Goal: Information Seeking & Learning: Learn about a topic

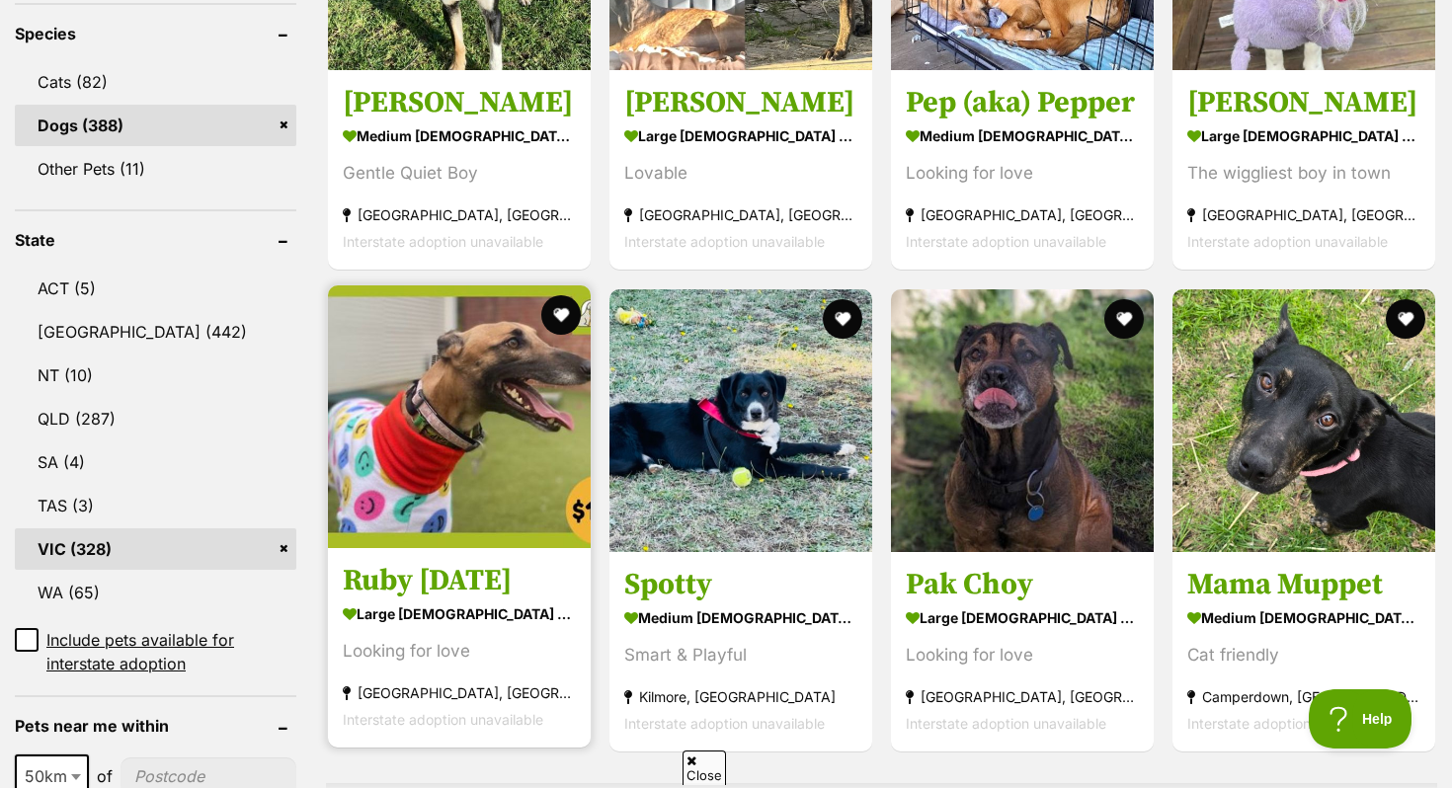
click at [513, 477] on img at bounding box center [459, 416] width 263 height 263
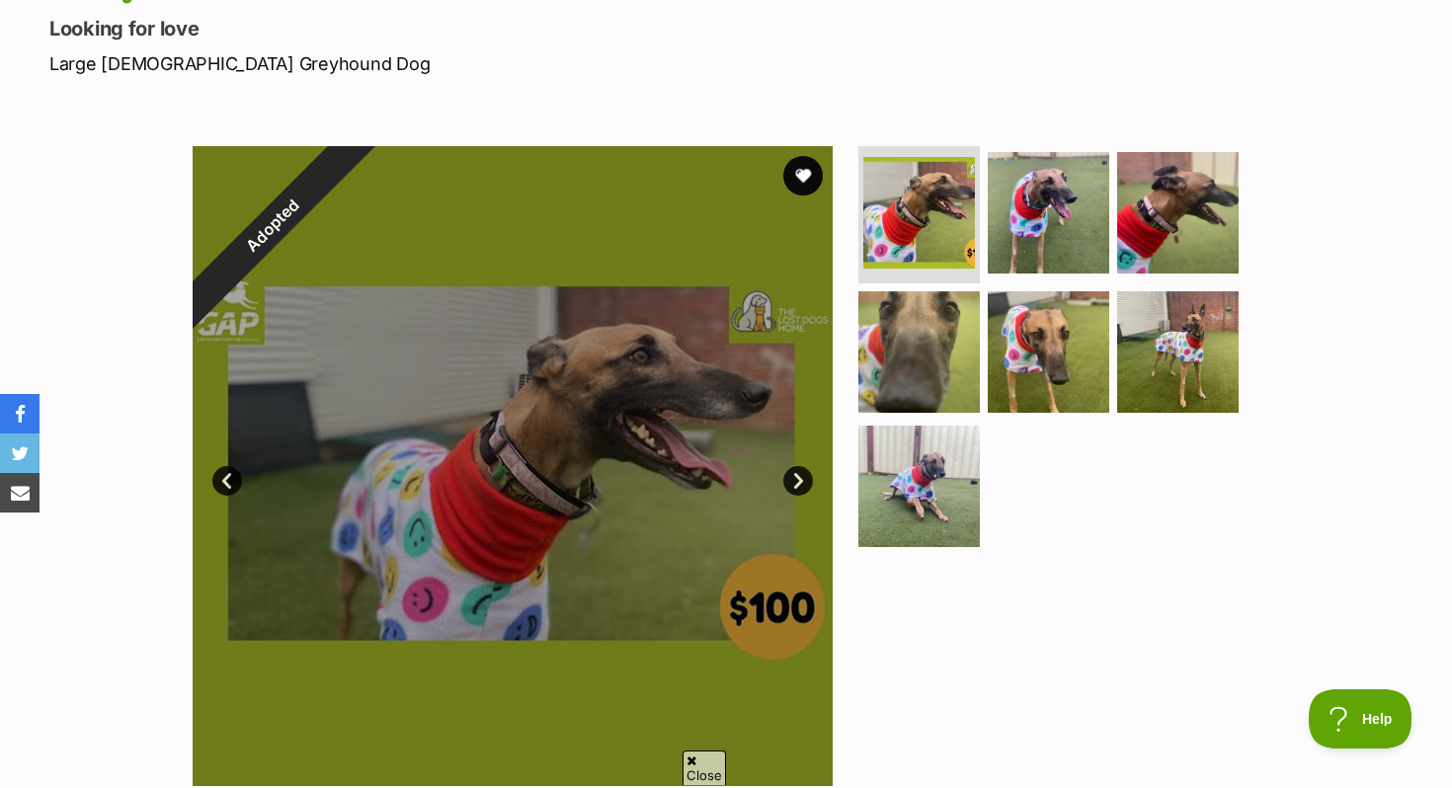
scroll to position [164, 0]
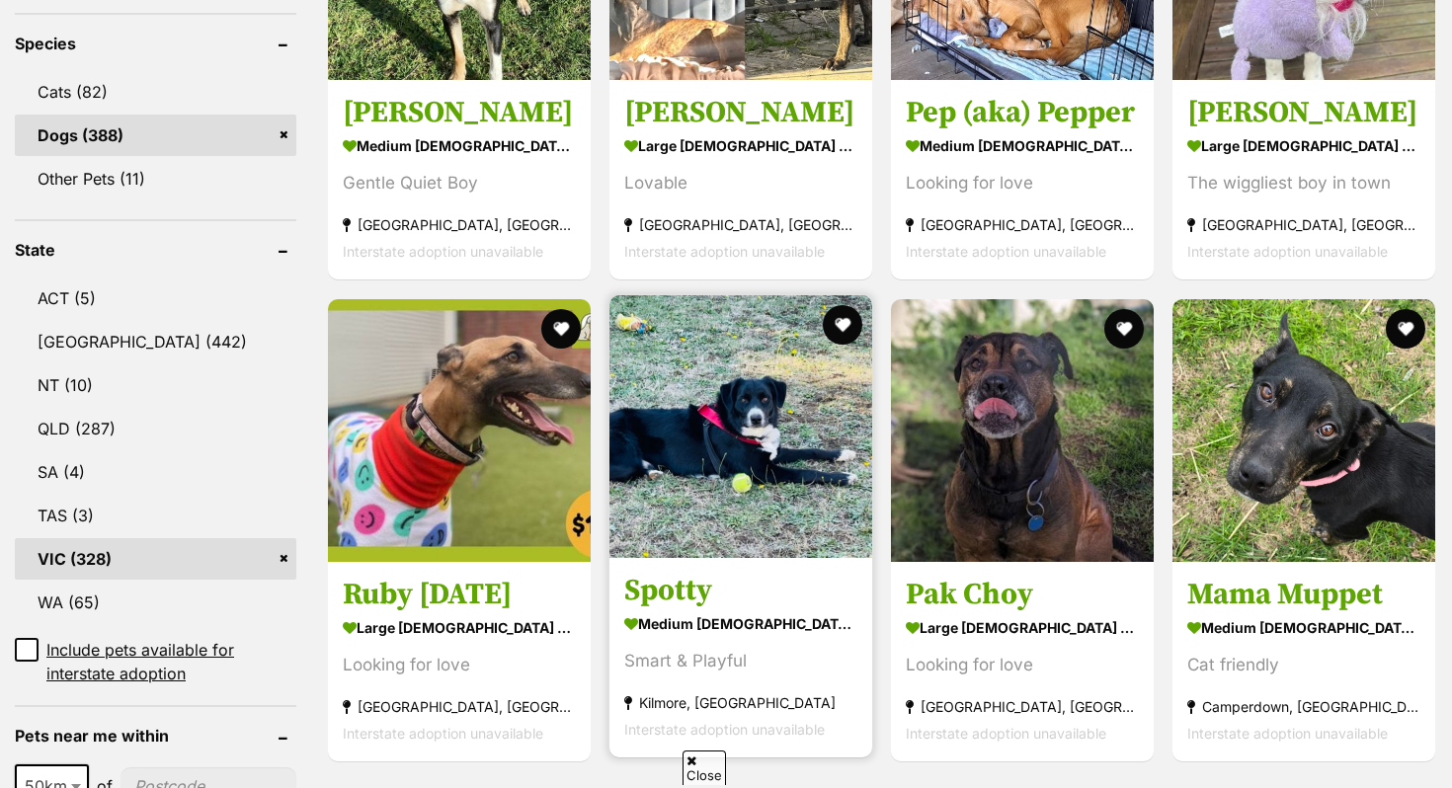
scroll to position [838, 0]
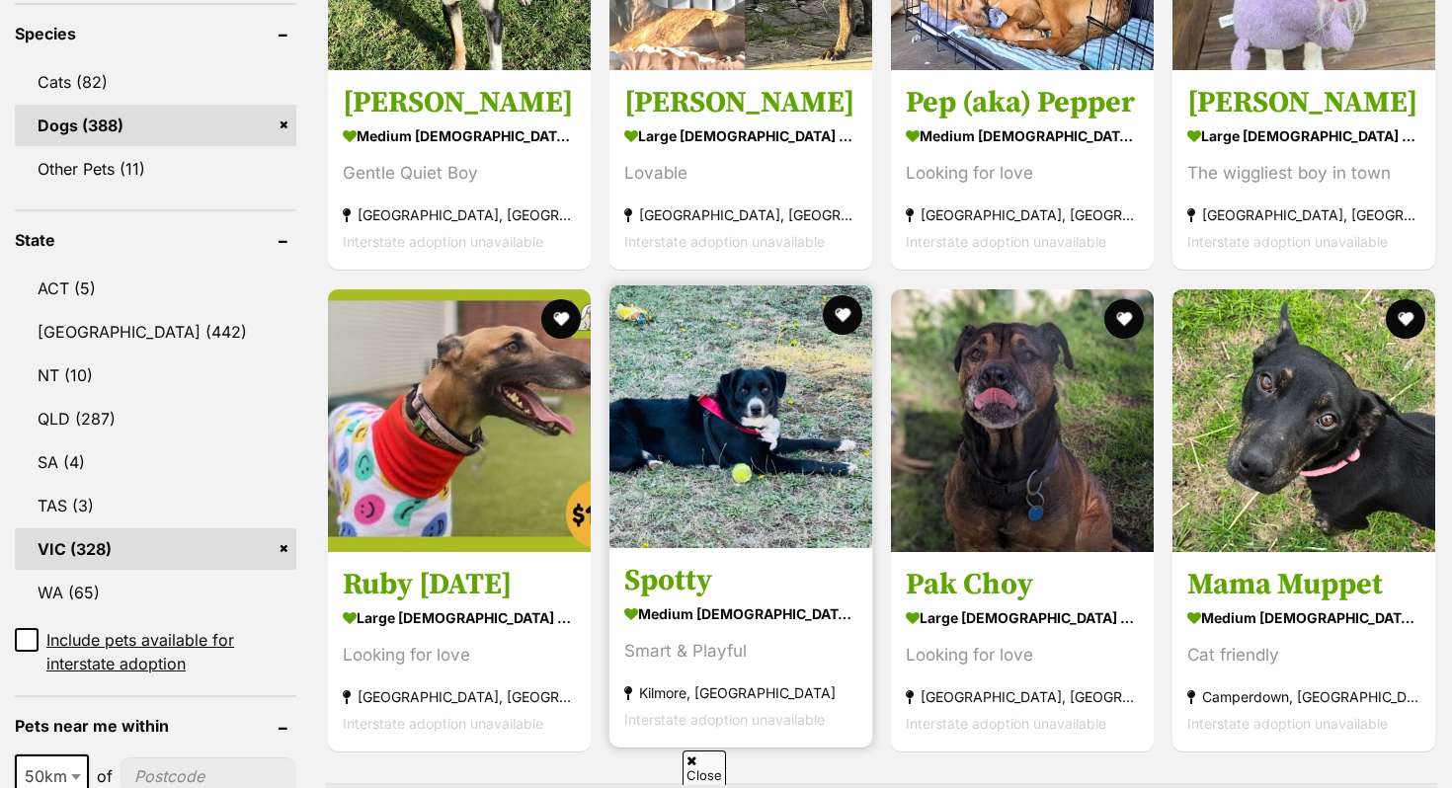
click at [665, 410] on img at bounding box center [740, 416] width 263 height 263
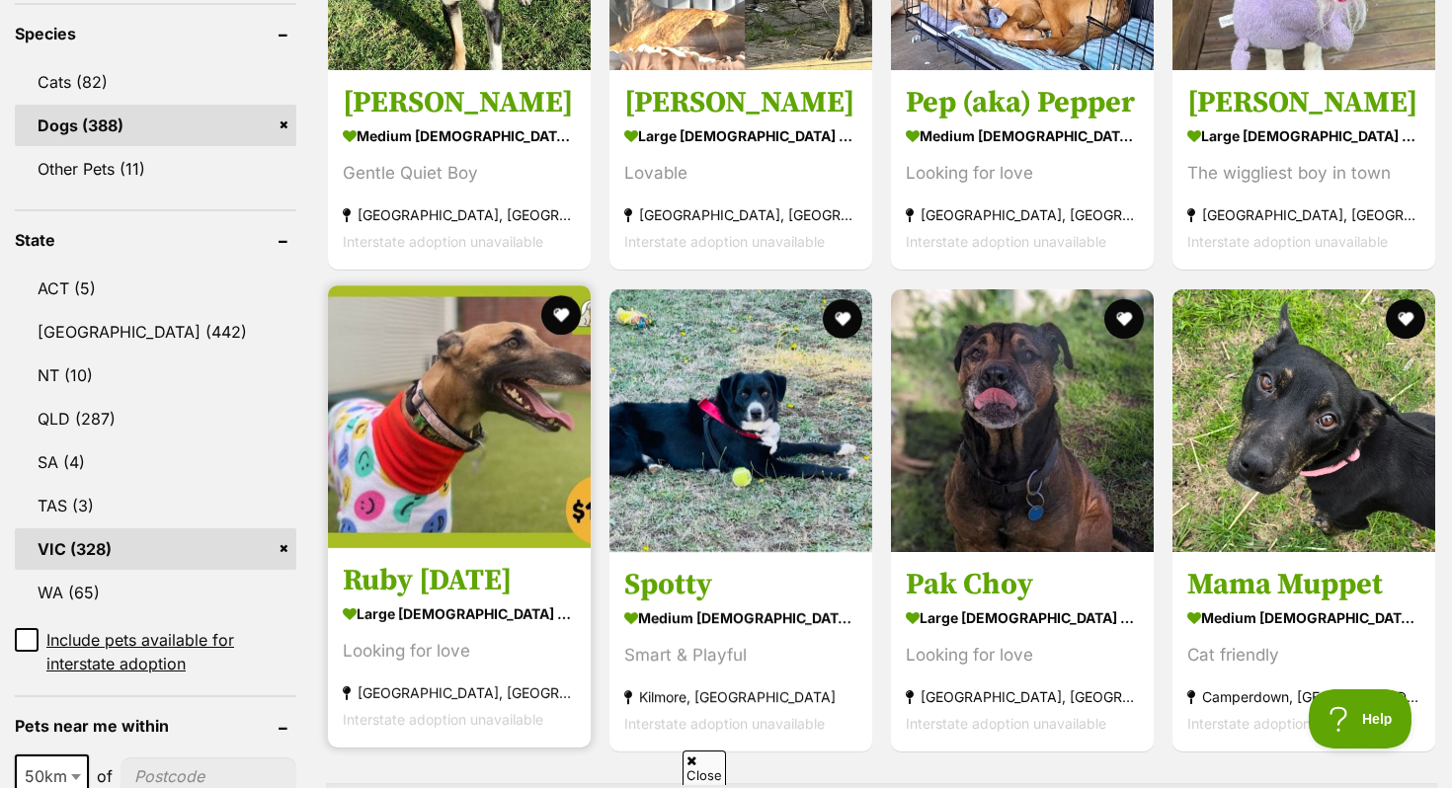
scroll to position [0, 0]
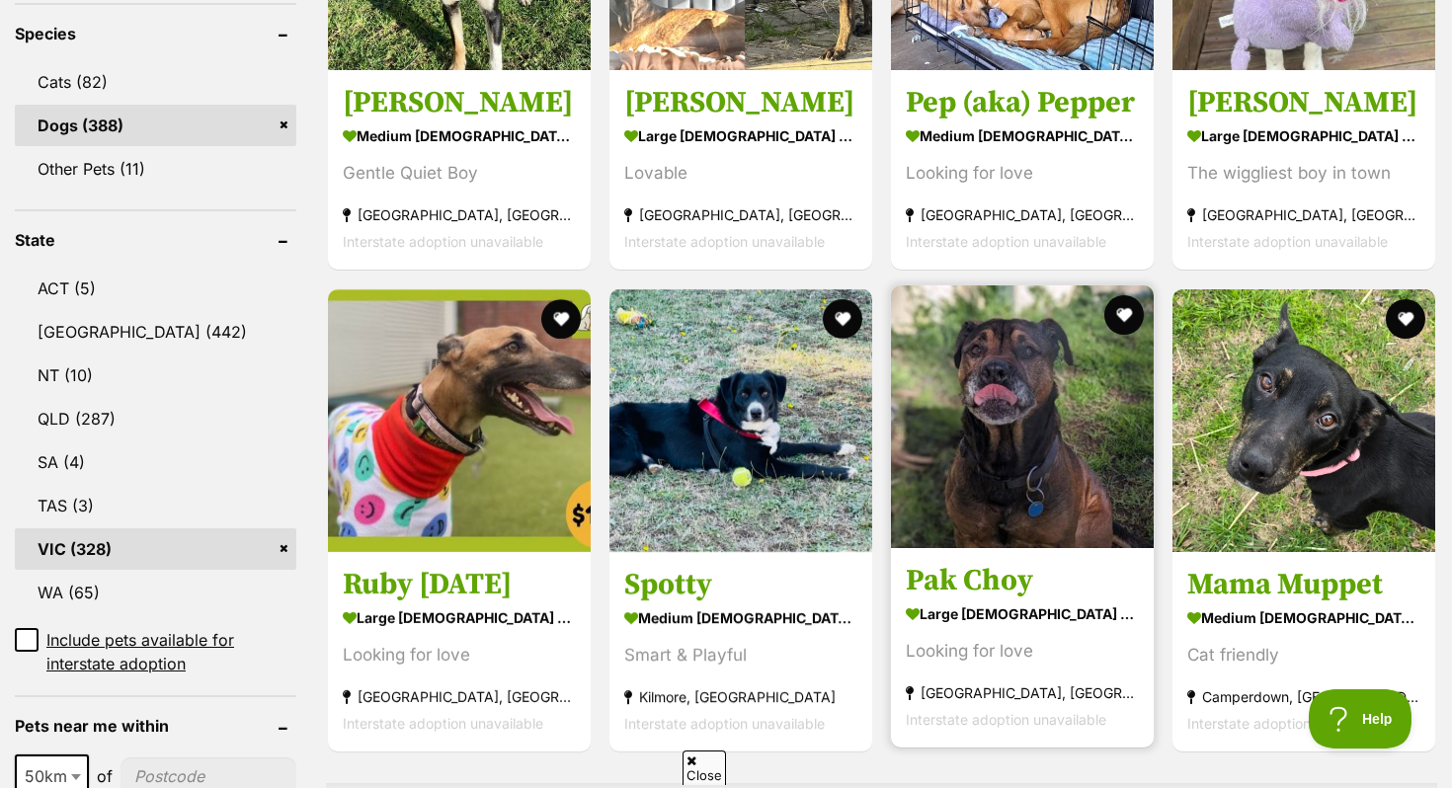
click at [1025, 568] on h3 "Pak Choy" at bounding box center [1022, 581] width 233 height 38
click at [1001, 537] on img at bounding box center [1022, 416] width 263 height 263
click at [925, 329] on img at bounding box center [1022, 416] width 263 height 263
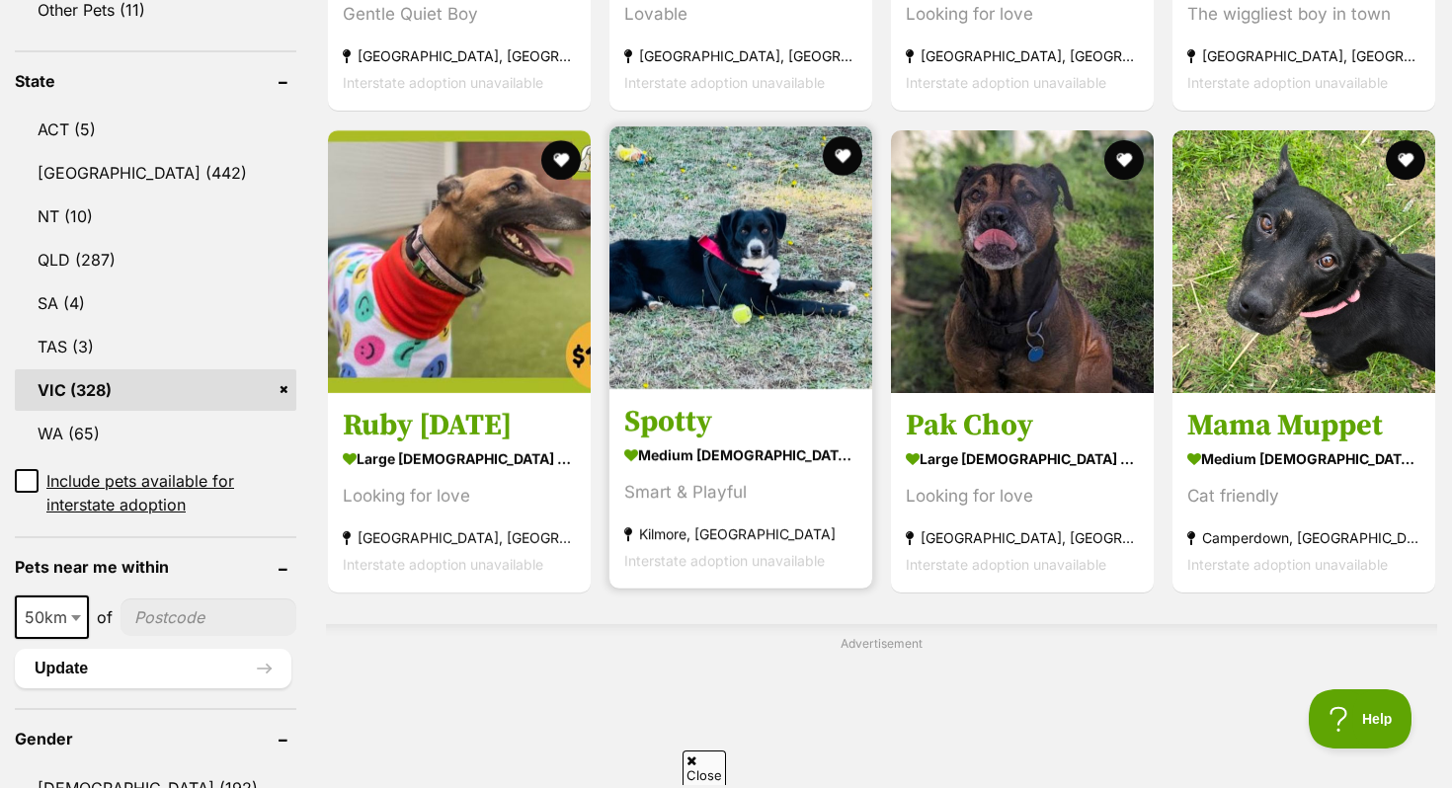
scroll to position [1004, 0]
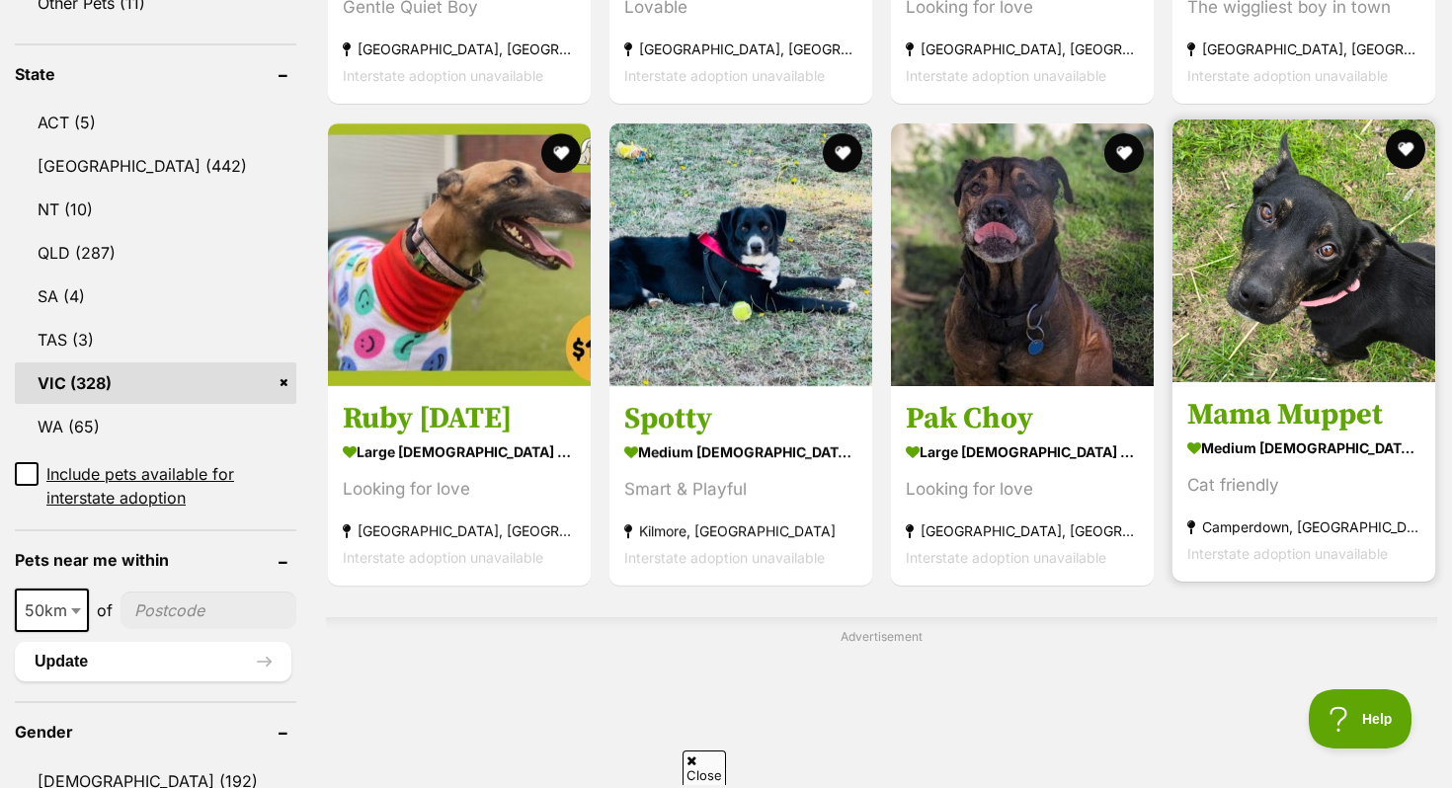
click at [1213, 409] on h3 "Mama Muppet" at bounding box center [1303, 415] width 233 height 38
click at [1410, 156] on button "favourite" at bounding box center [1405, 148] width 43 height 43
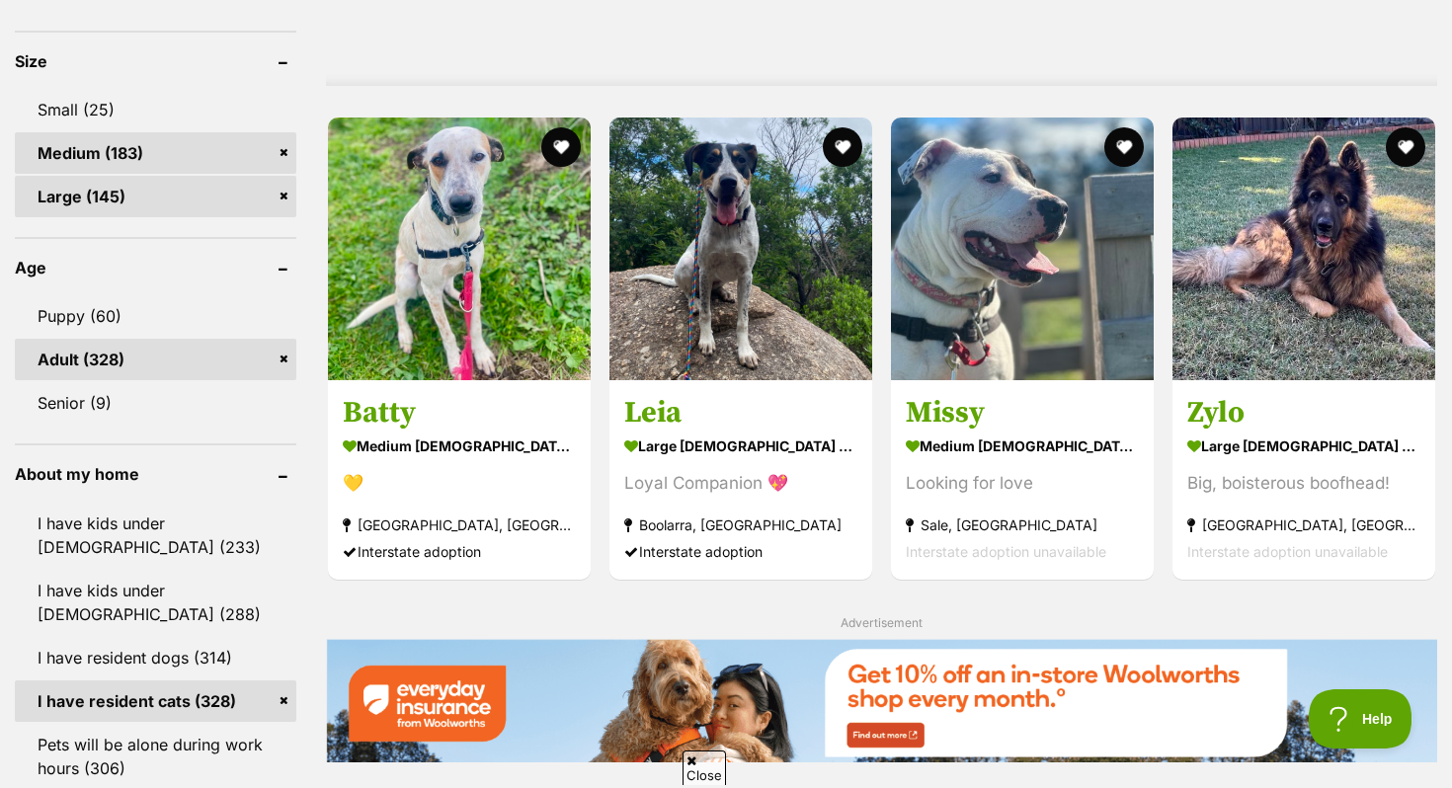
scroll to position [1823, 0]
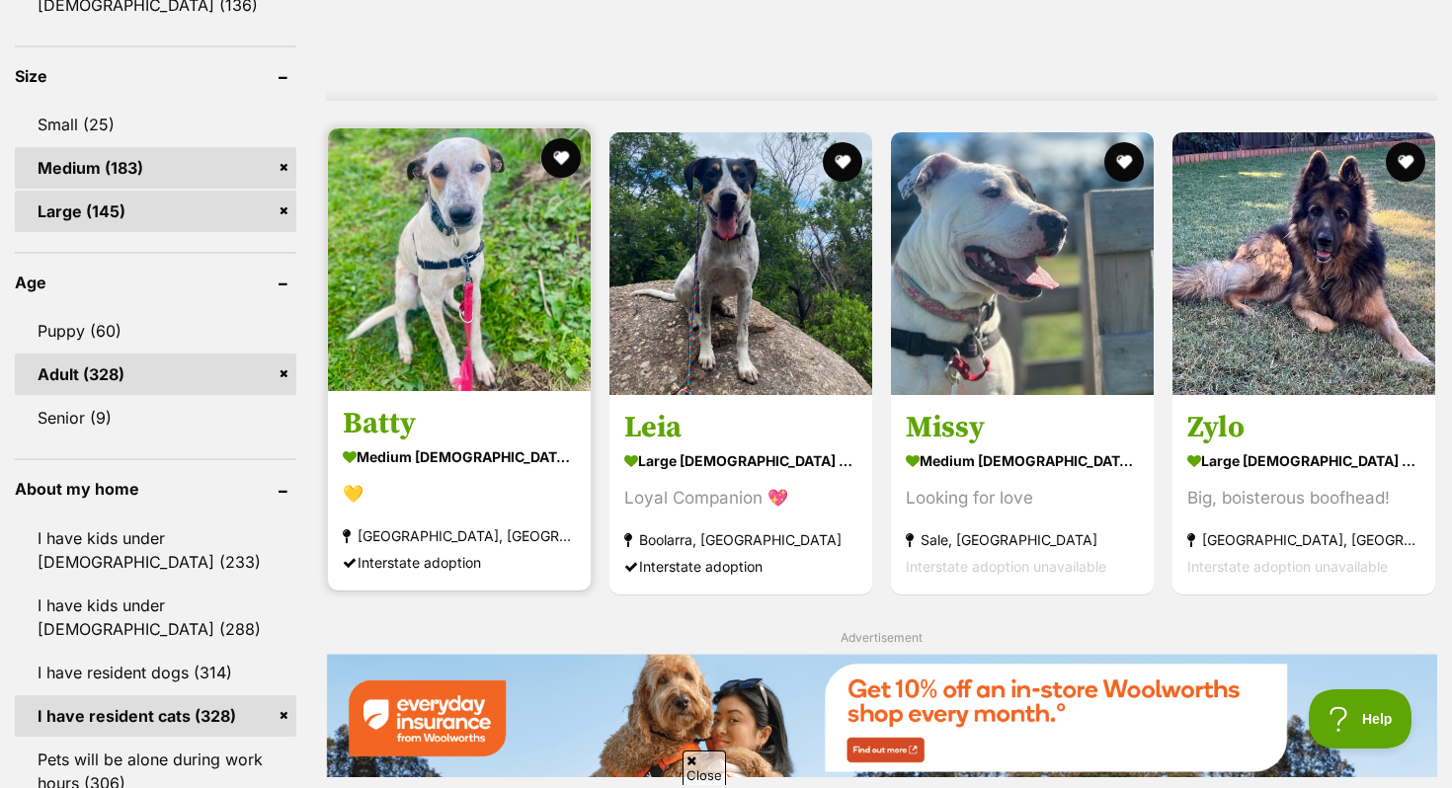
click at [438, 283] on img at bounding box center [459, 259] width 263 height 263
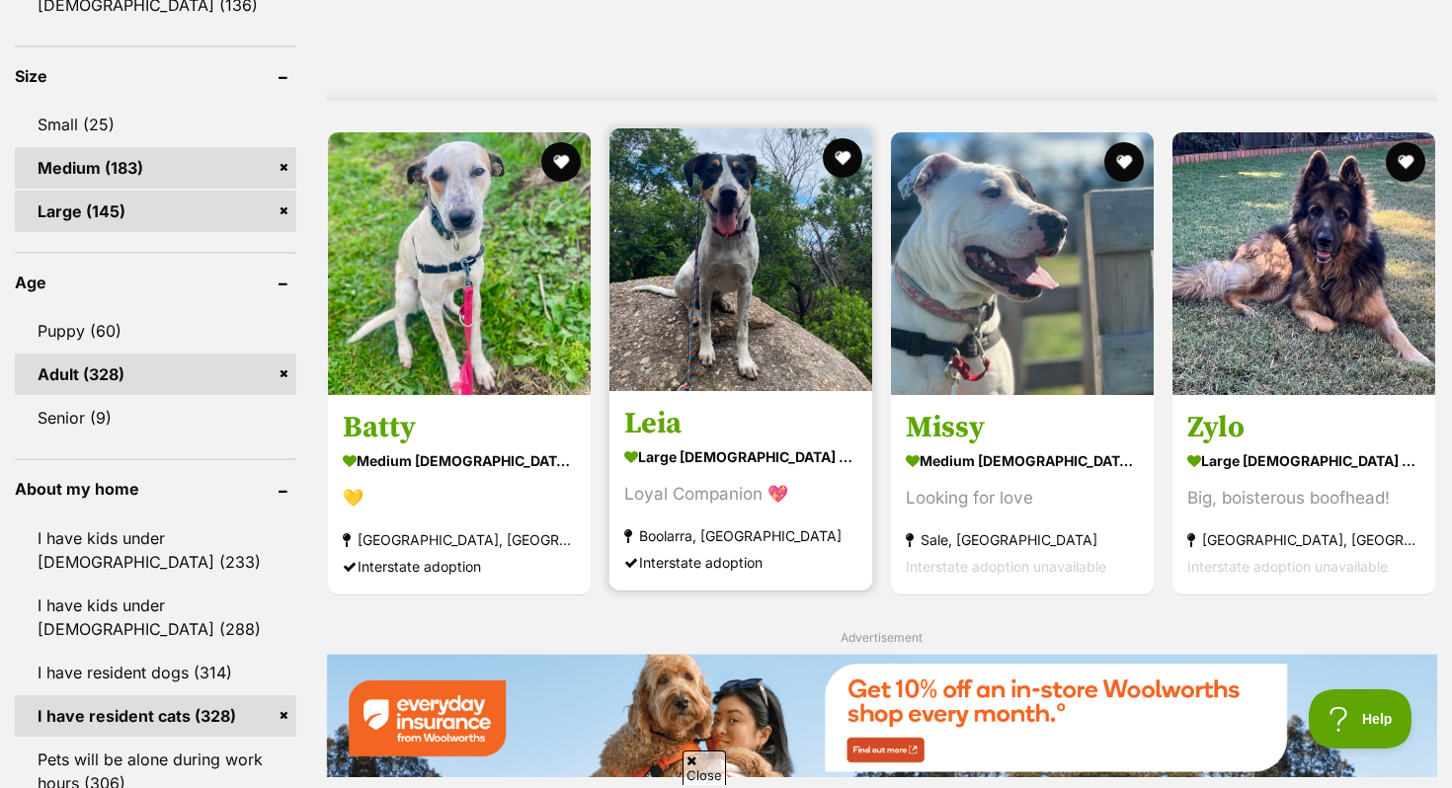
click at [692, 443] on h3 "Leia" at bounding box center [740, 424] width 233 height 38
click at [709, 421] on h3 "Leia" at bounding box center [740, 424] width 233 height 38
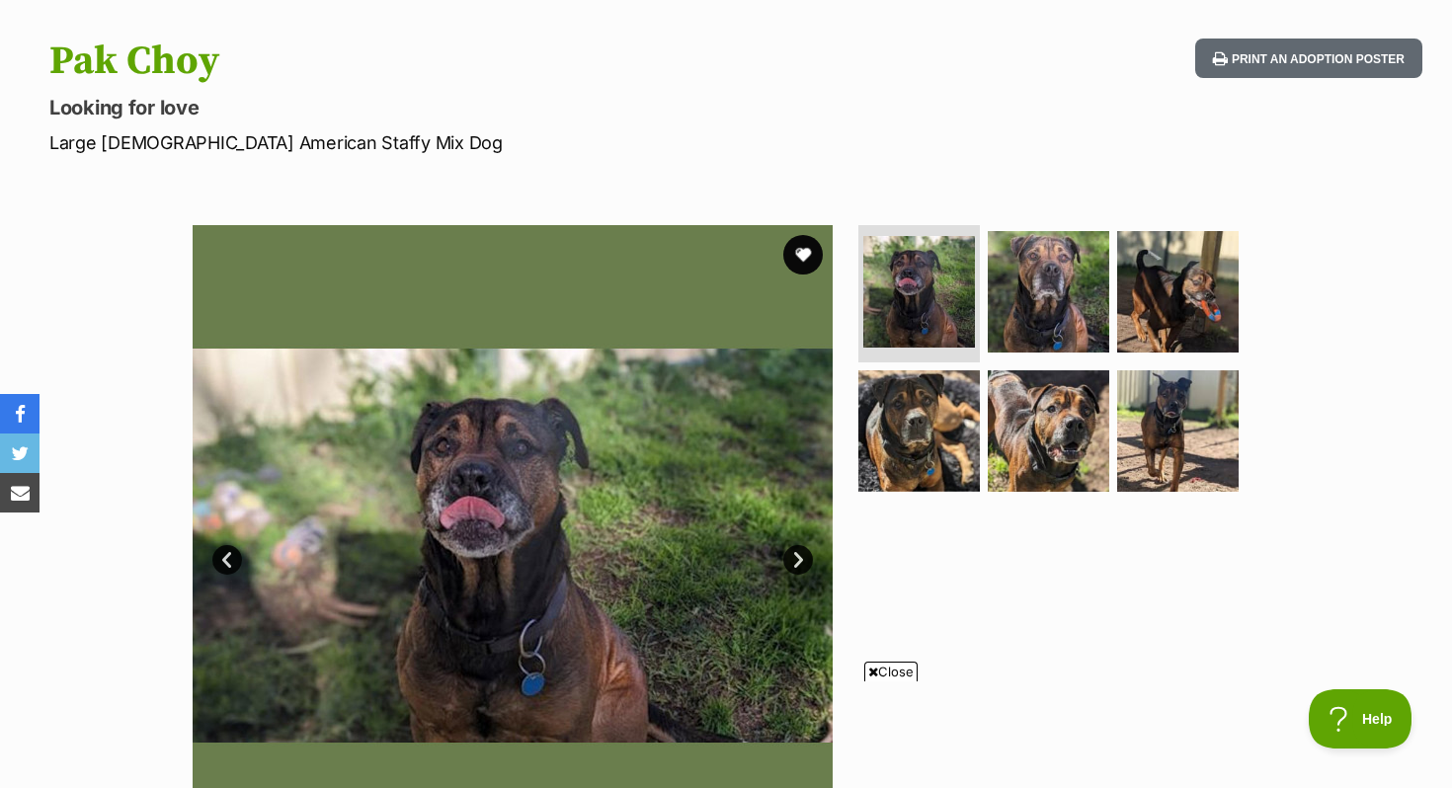
scroll to position [183, 0]
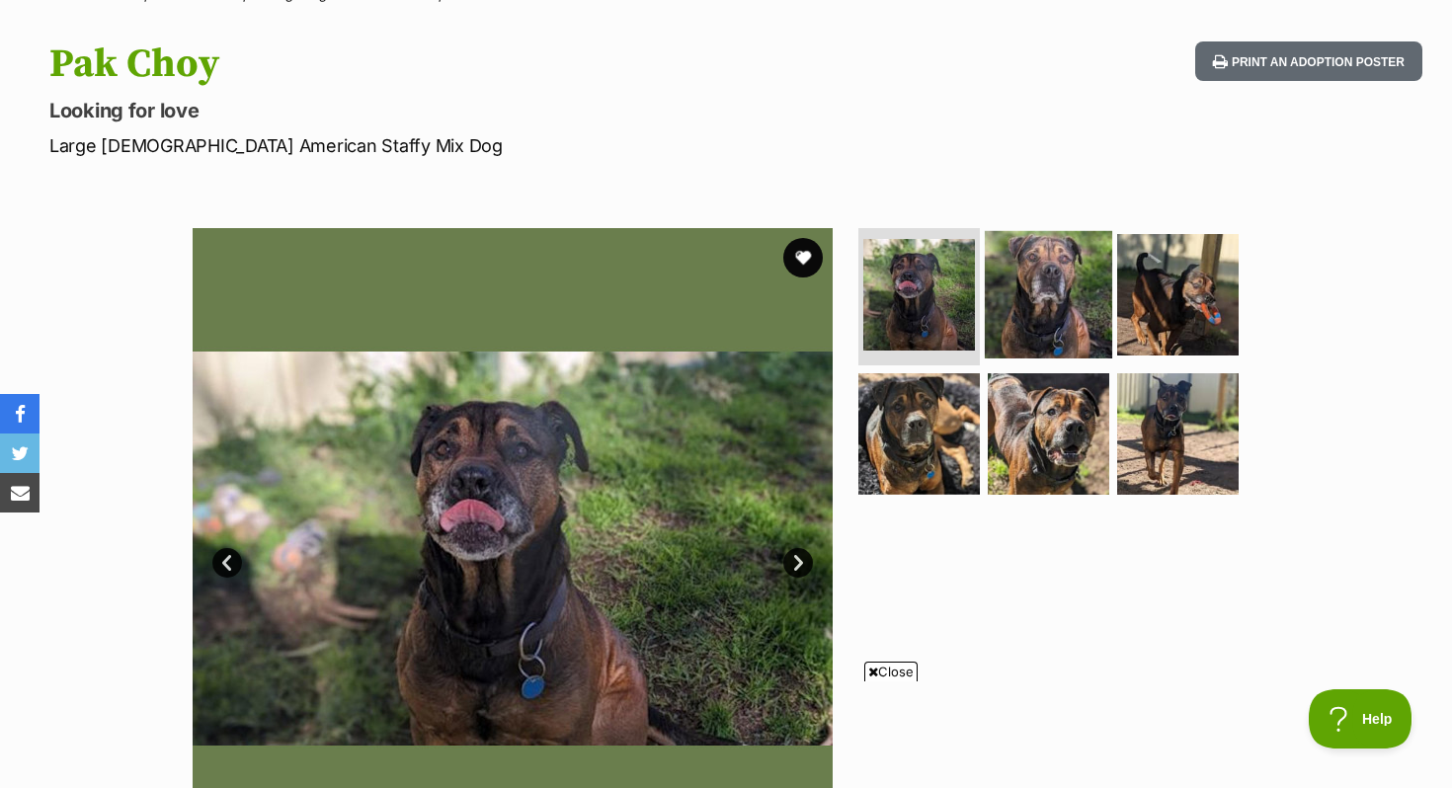
click at [1051, 318] on img at bounding box center [1048, 293] width 127 height 127
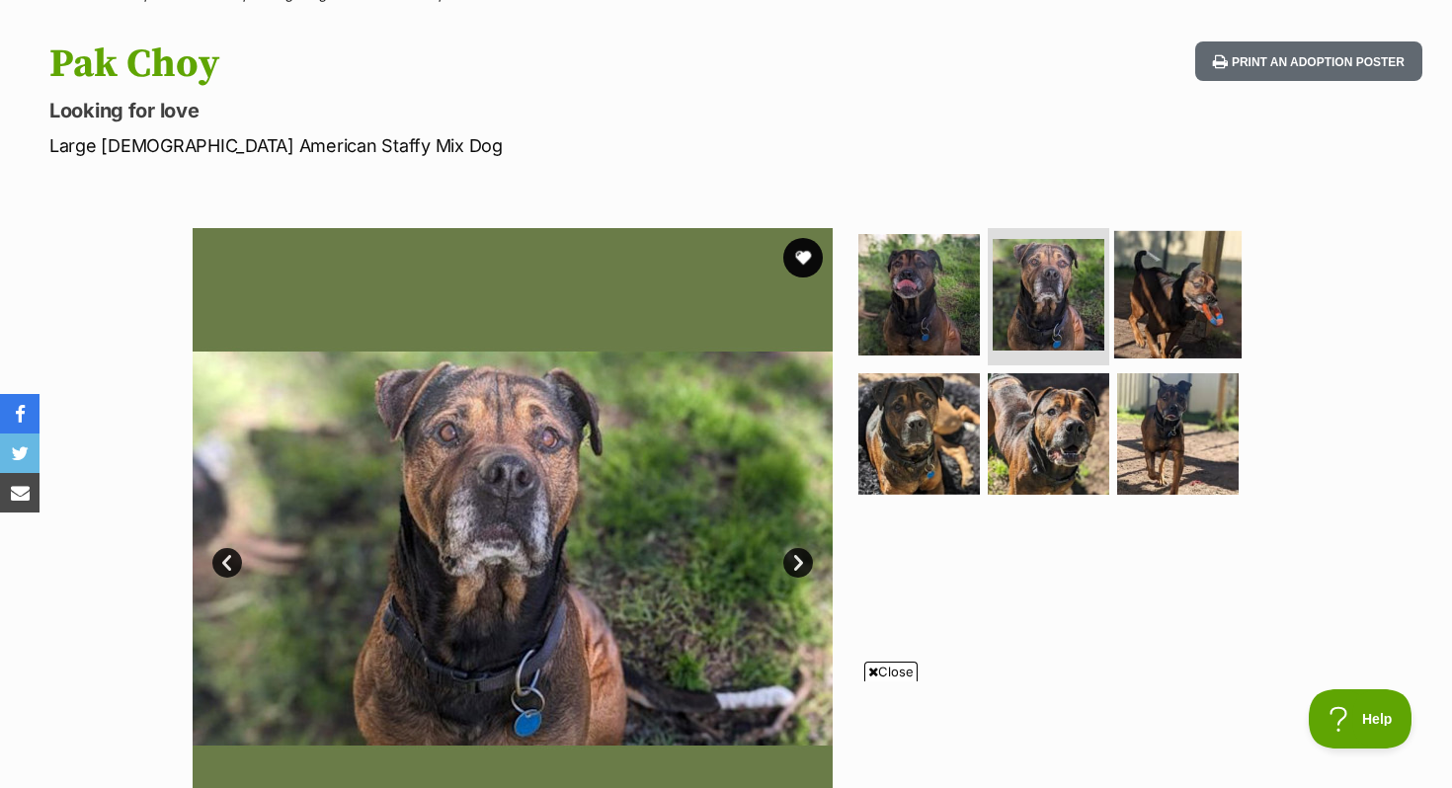
click at [1169, 317] on img at bounding box center [1177, 293] width 127 height 127
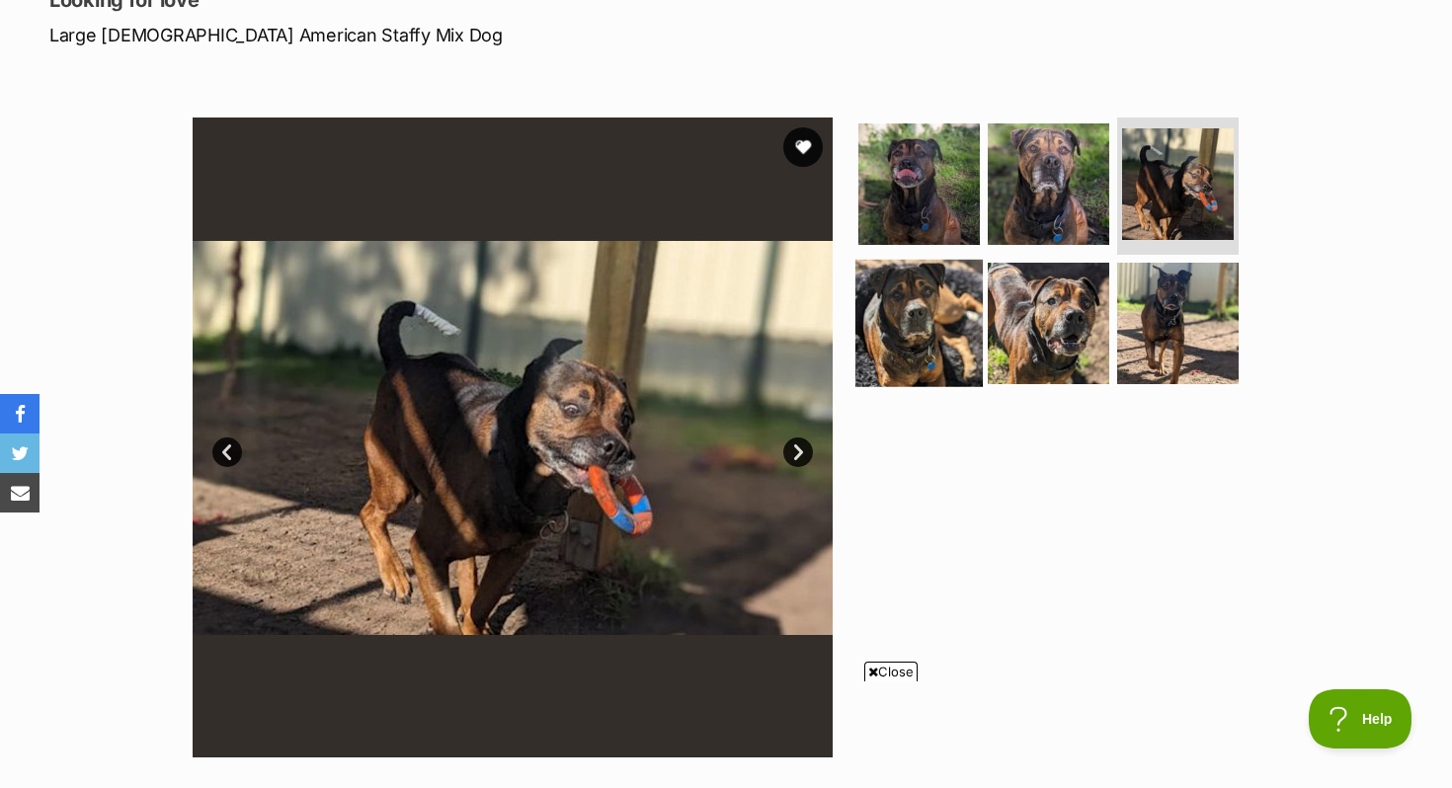
scroll to position [294, 0]
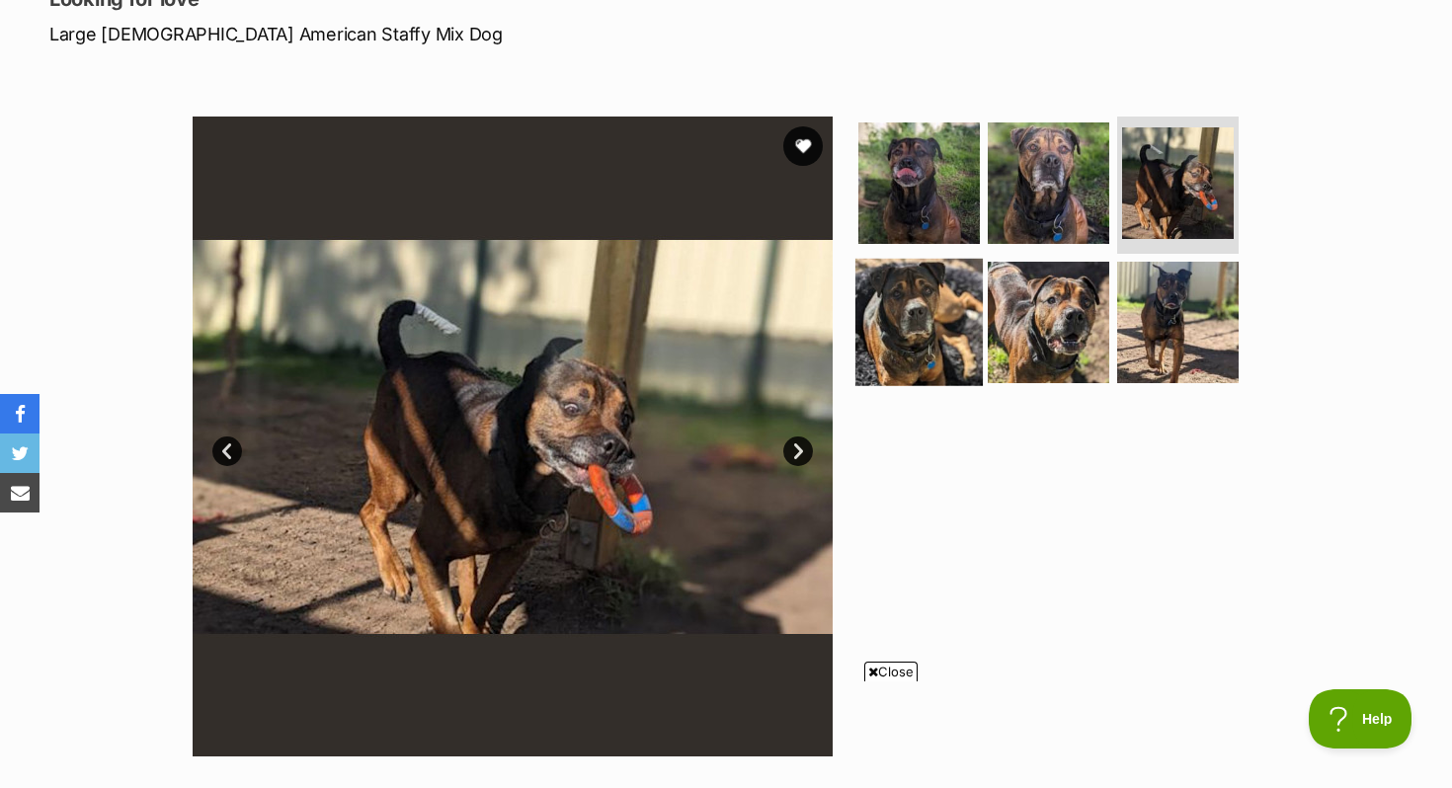
click at [929, 367] on img at bounding box center [918, 322] width 127 height 127
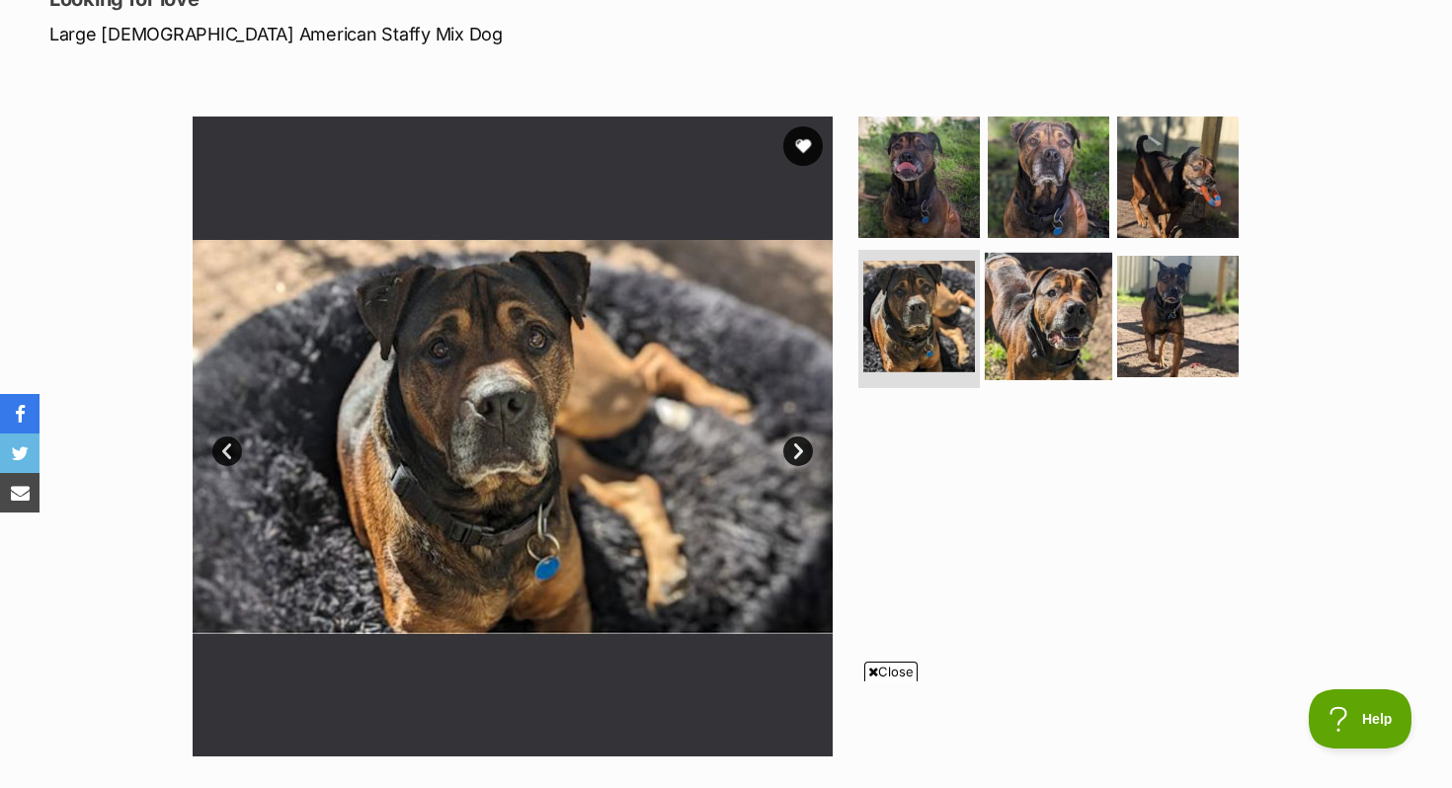
click at [1051, 327] on img at bounding box center [1048, 316] width 127 height 127
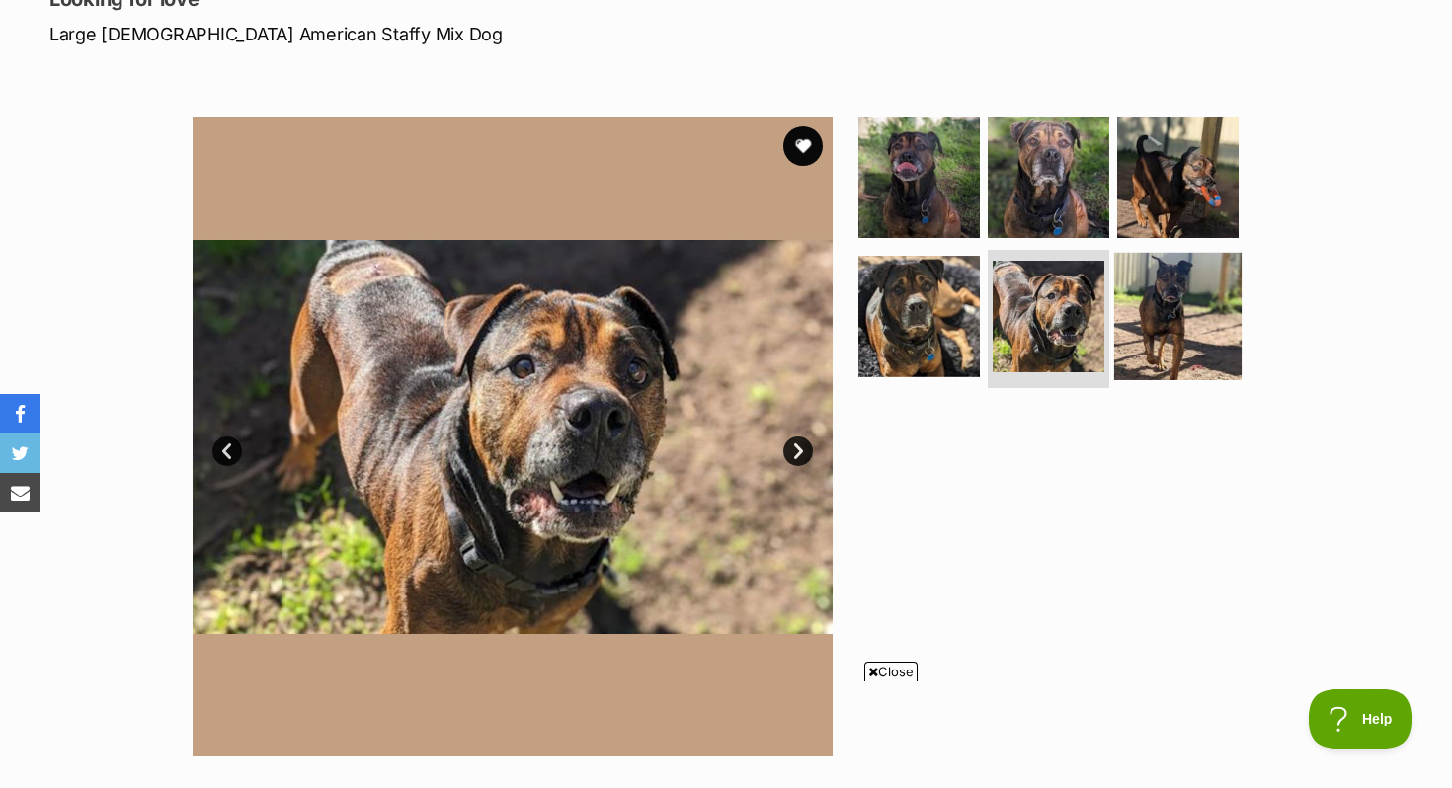
click at [1164, 317] on img at bounding box center [1177, 316] width 127 height 127
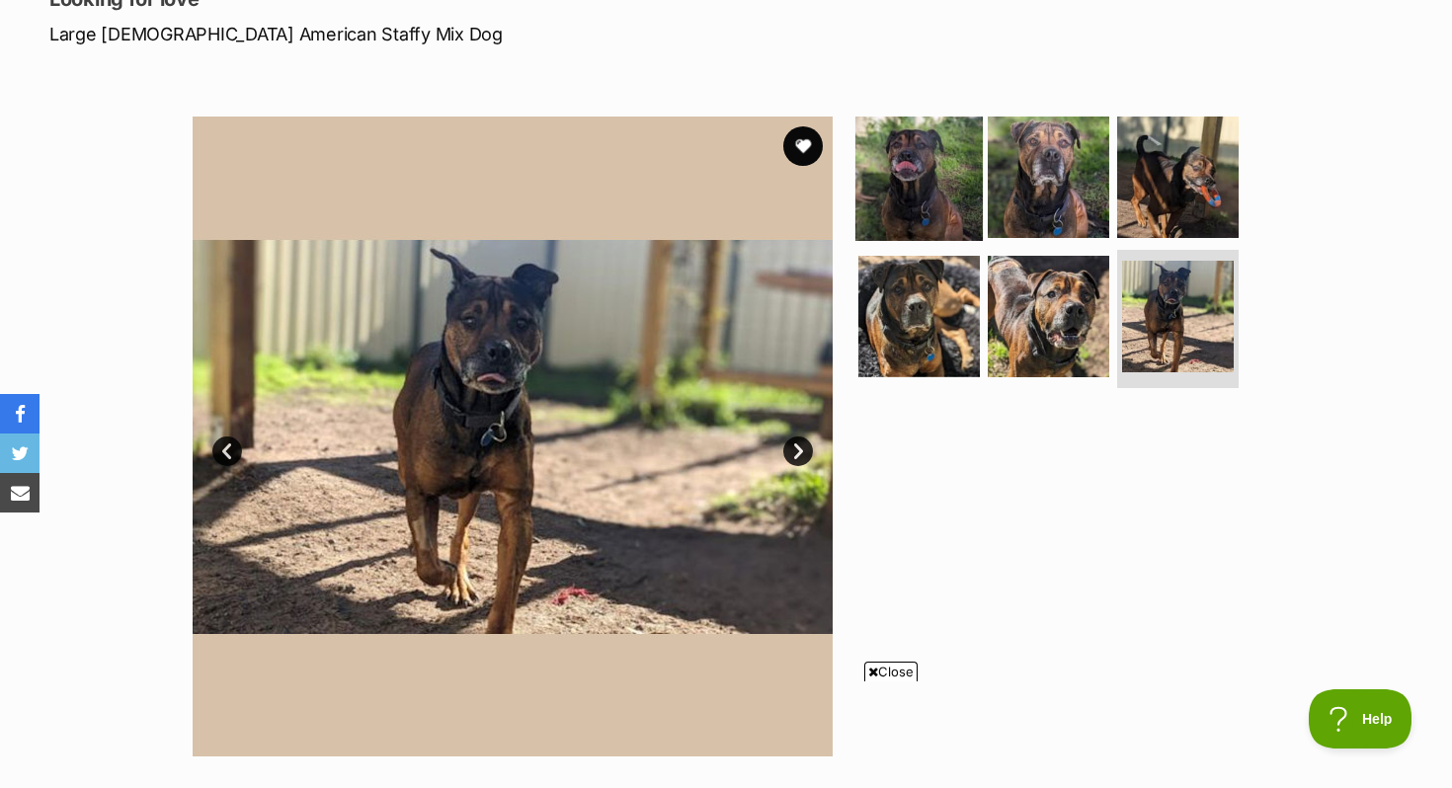
click at [899, 185] on img at bounding box center [918, 176] width 127 height 127
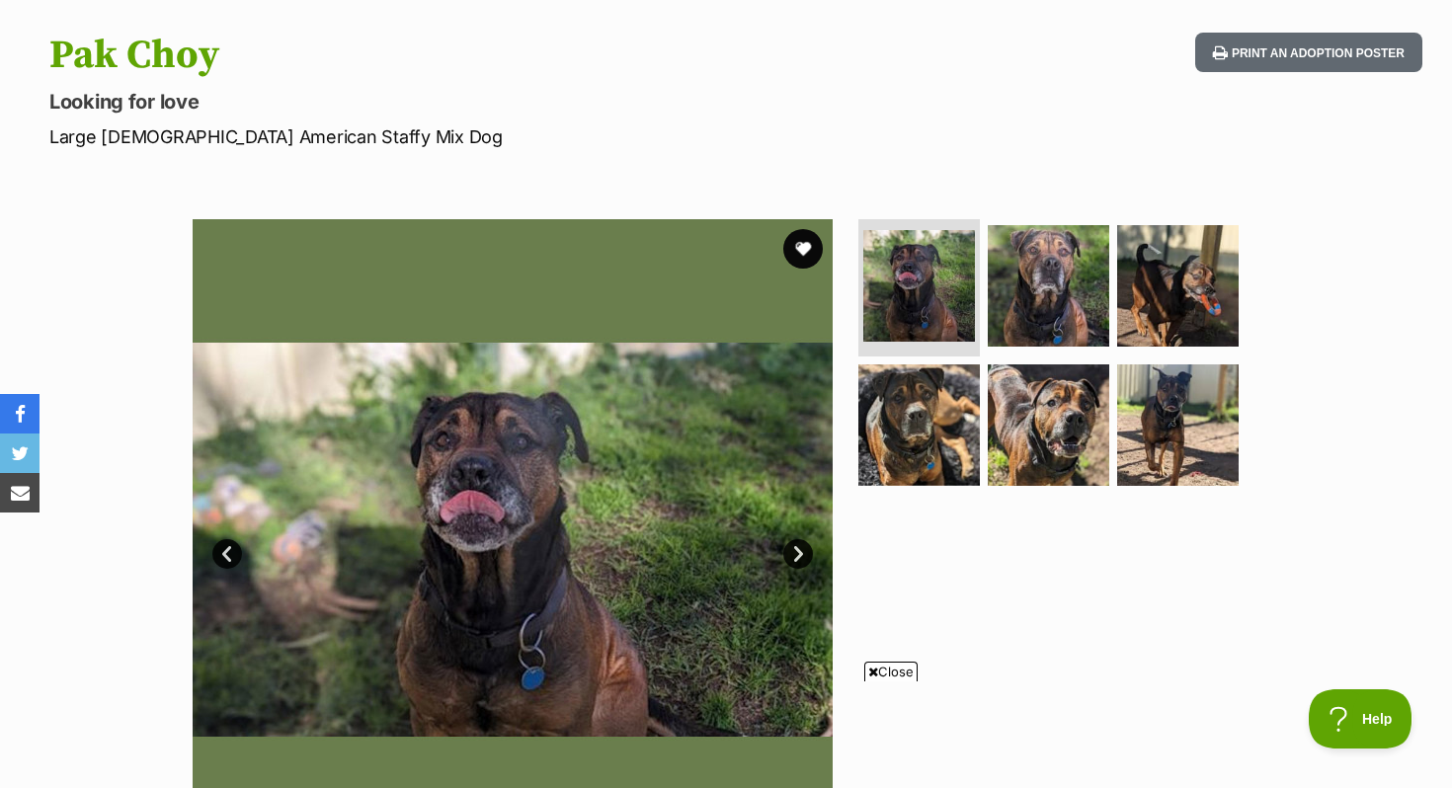
scroll to position [0, 0]
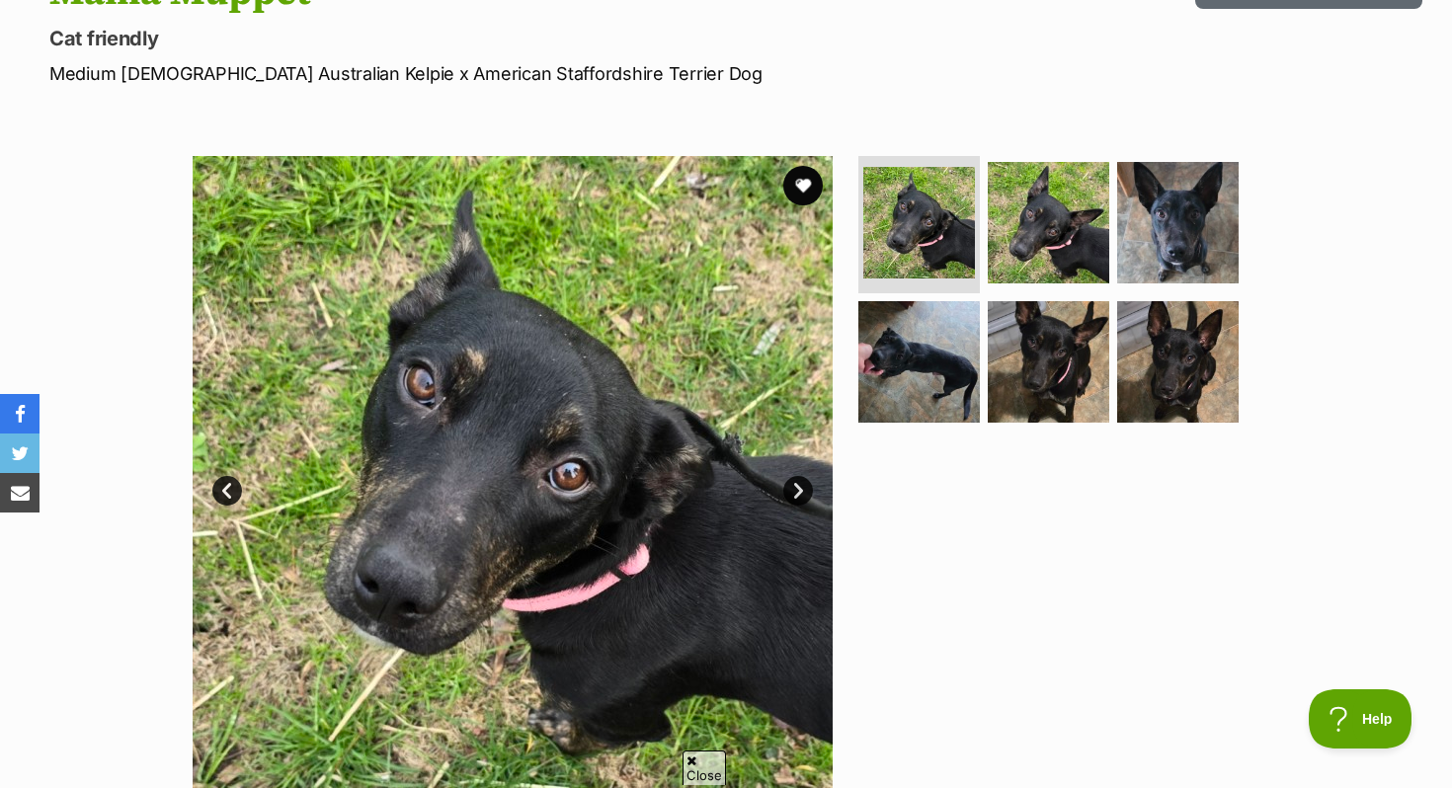
scroll to position [256, 0]
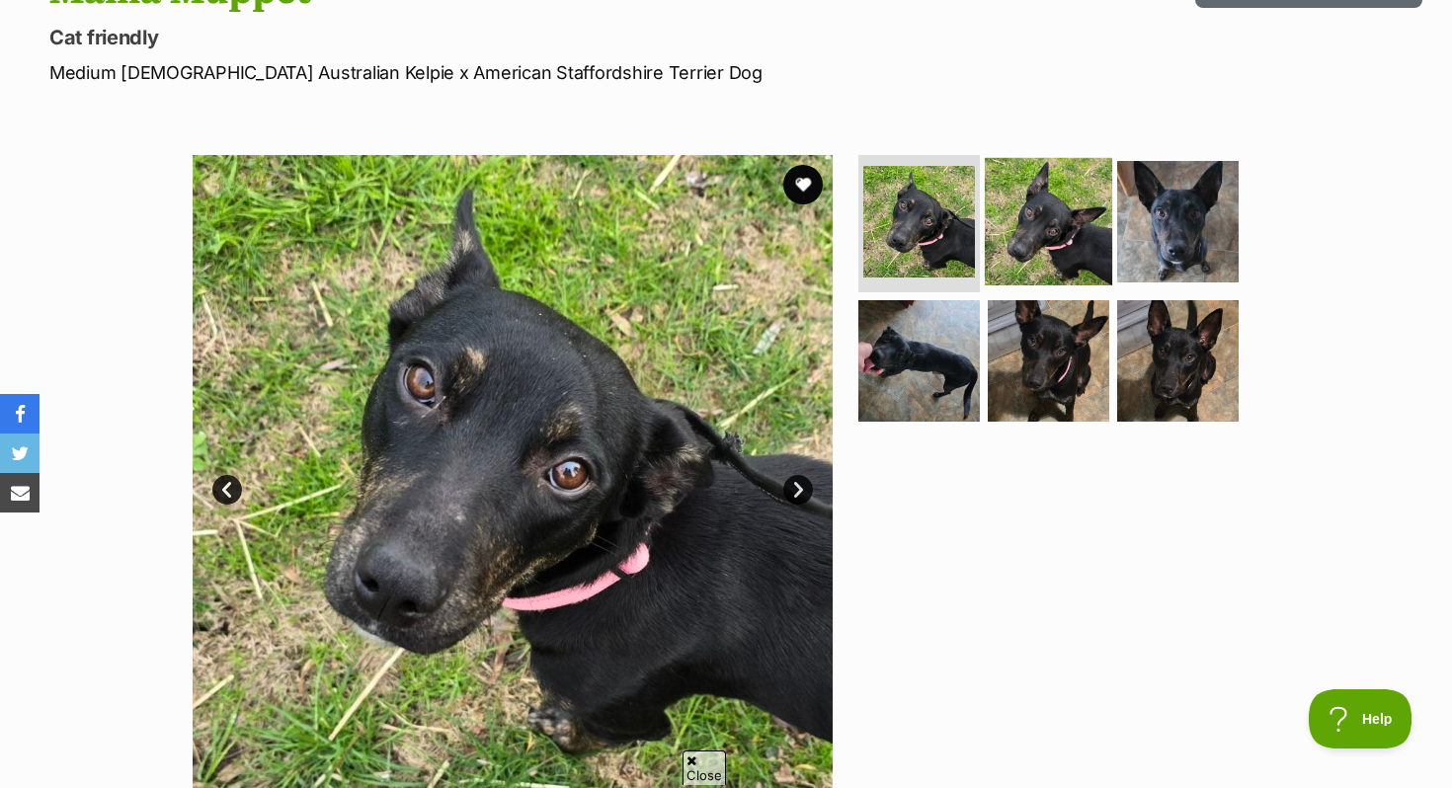
click at [1048, 219] on img at bounding box center [1048, 220] width 127 height 127
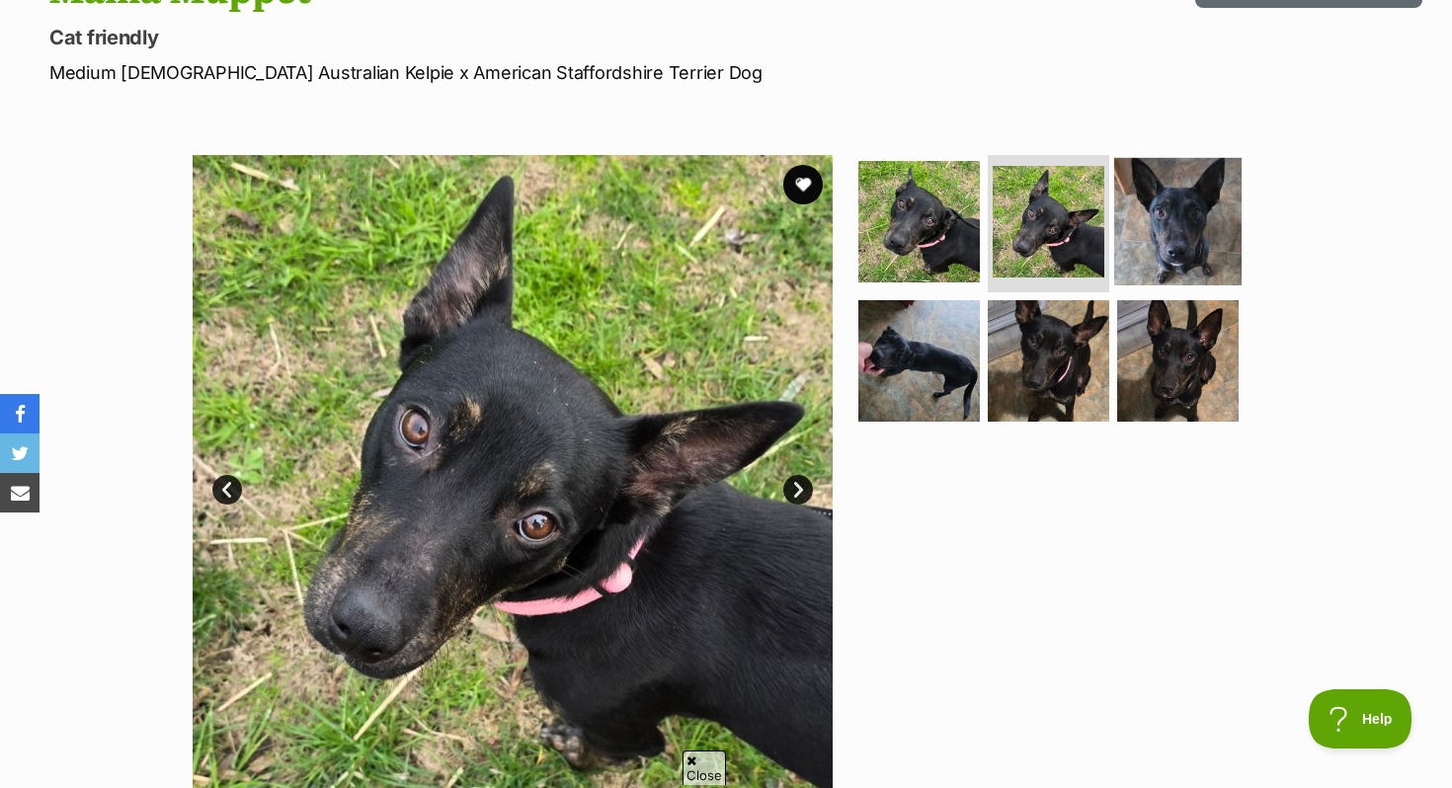
click at [1140, 227] on img at bounding box center [1177, 220] width 127 height 127
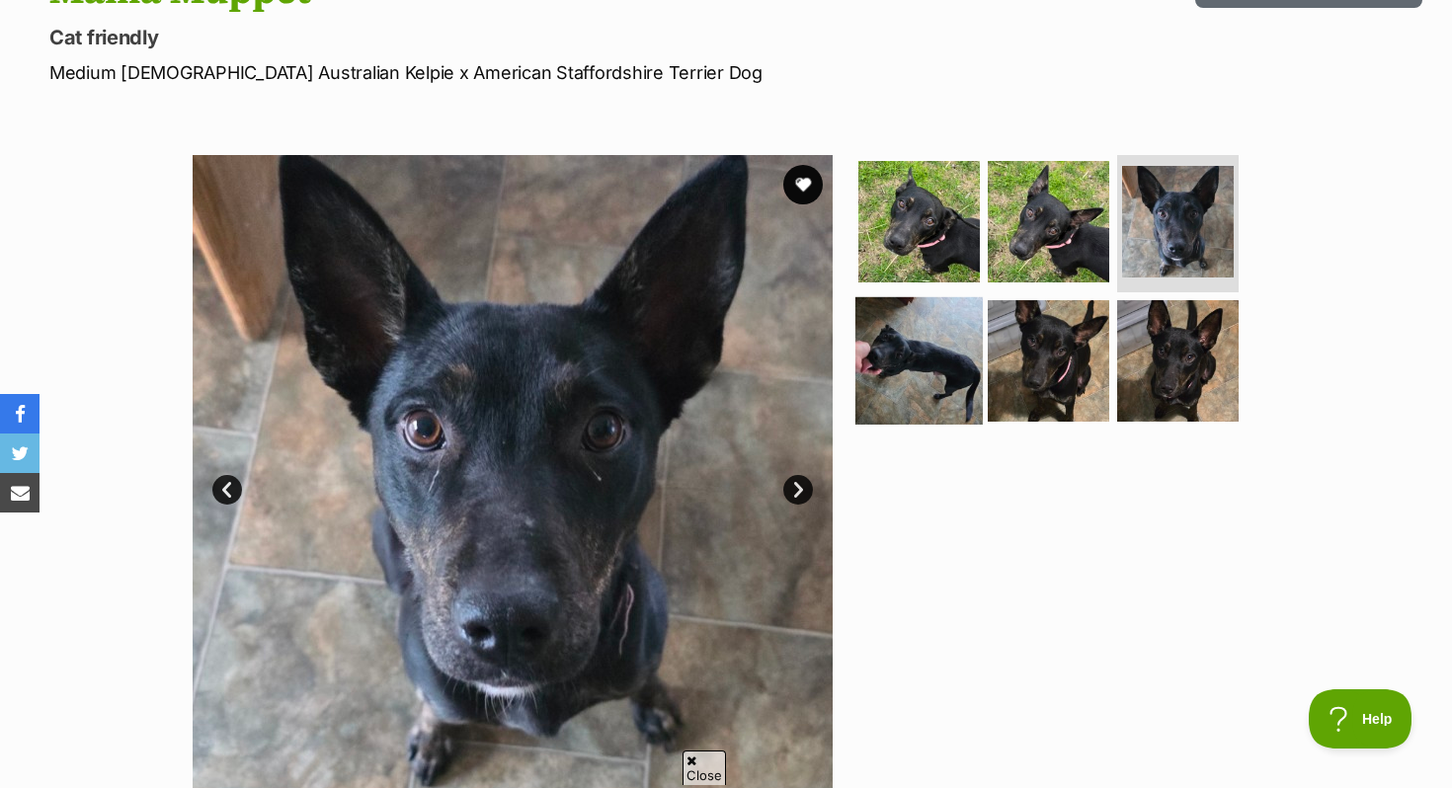
click at [961, 356] on img at bounding box center [918, 360] width 127 height 127
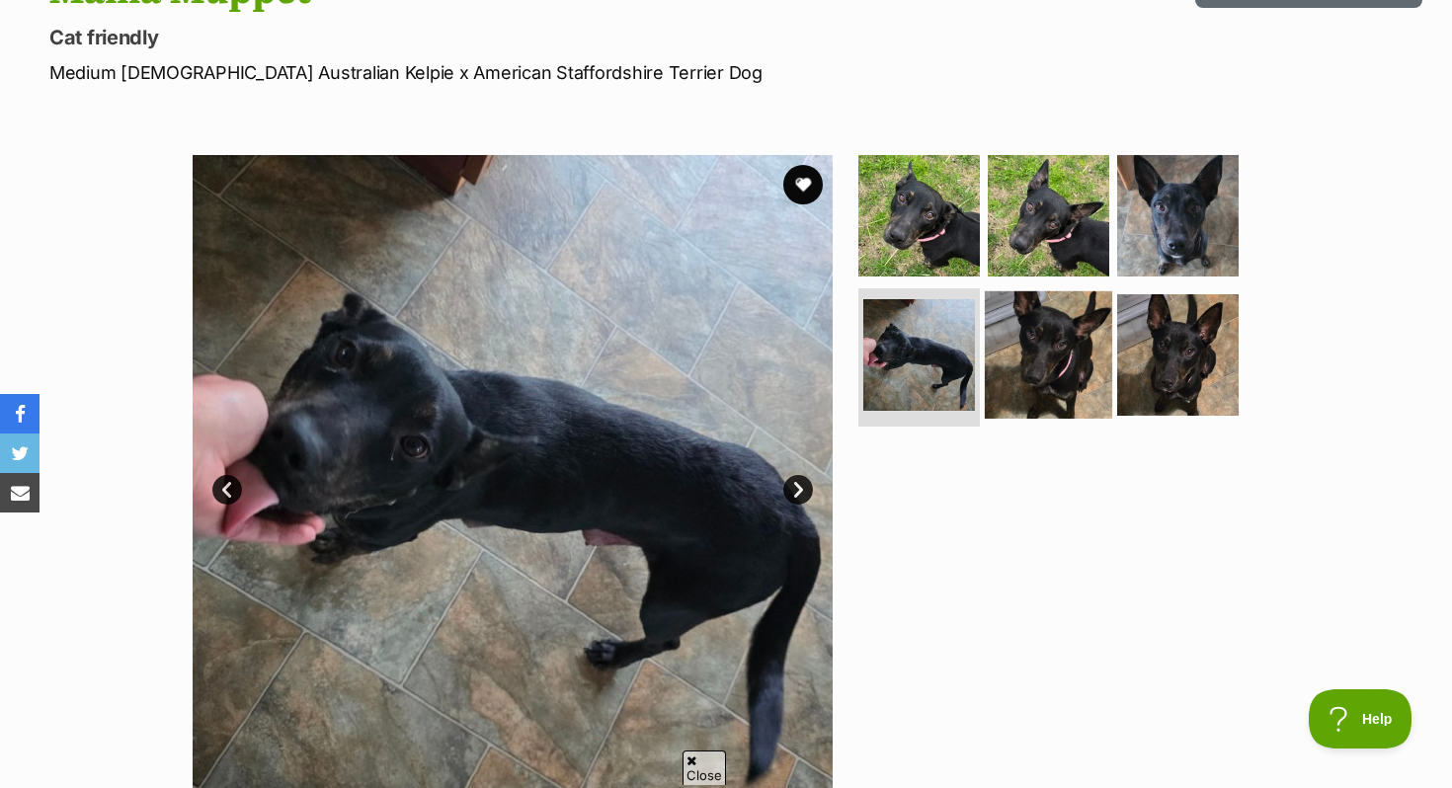
click at [1041, 377] on img at bounding box center [1048, 354] width 127 height 127
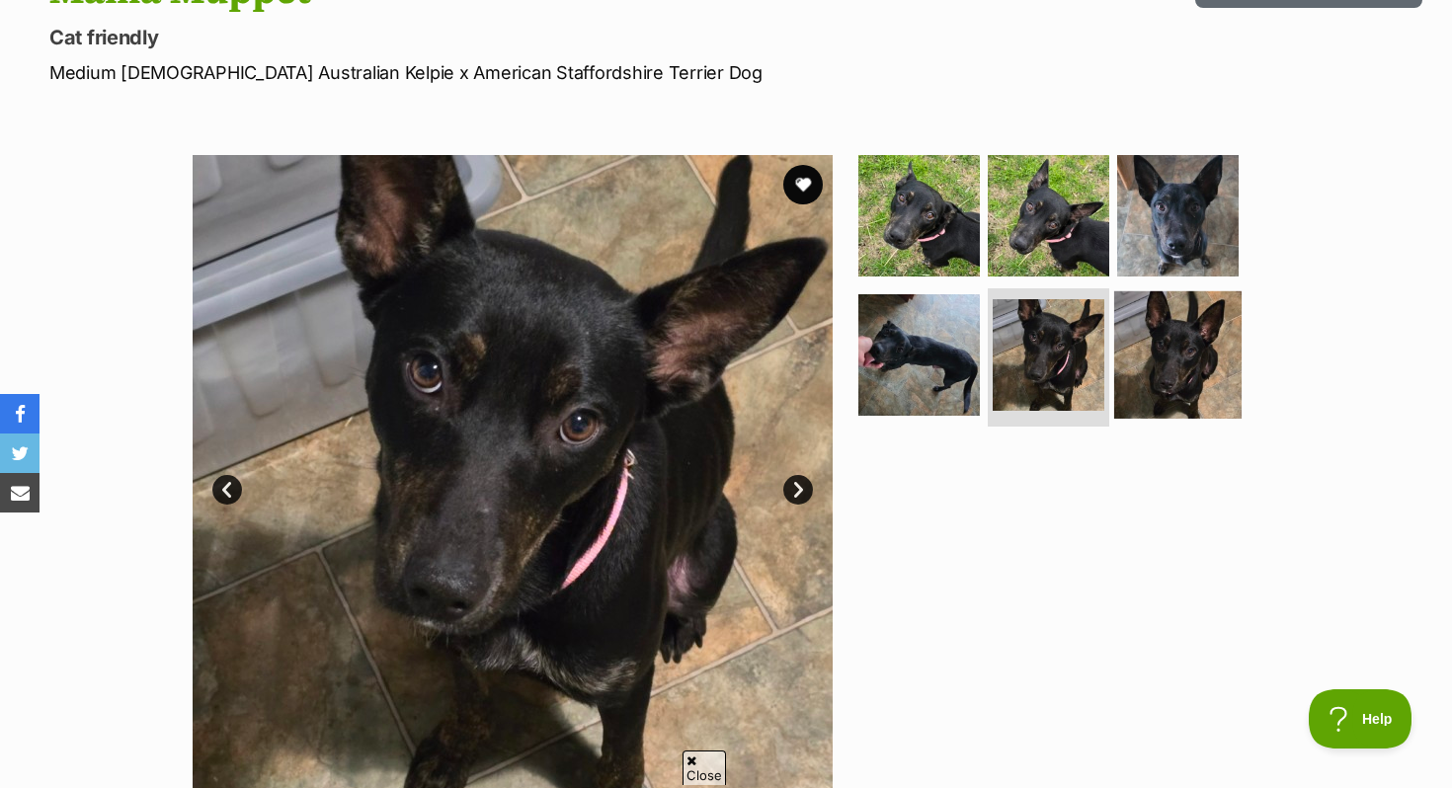
click at [1132, 365] on img at bounding box center [1177, 354] width 127 height 127
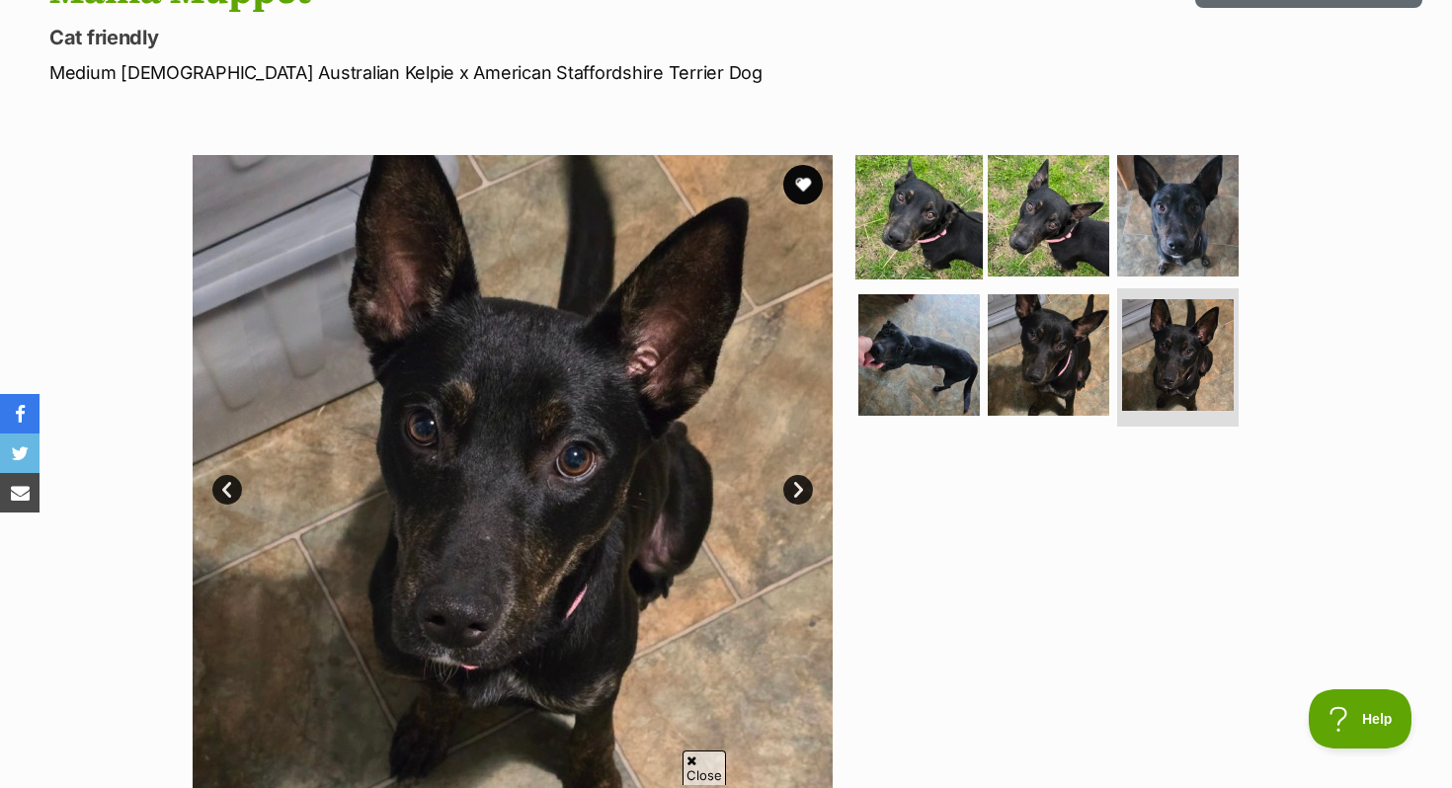
click at [971, 250] on img at bounding box center [918, 214] width 127 height 127
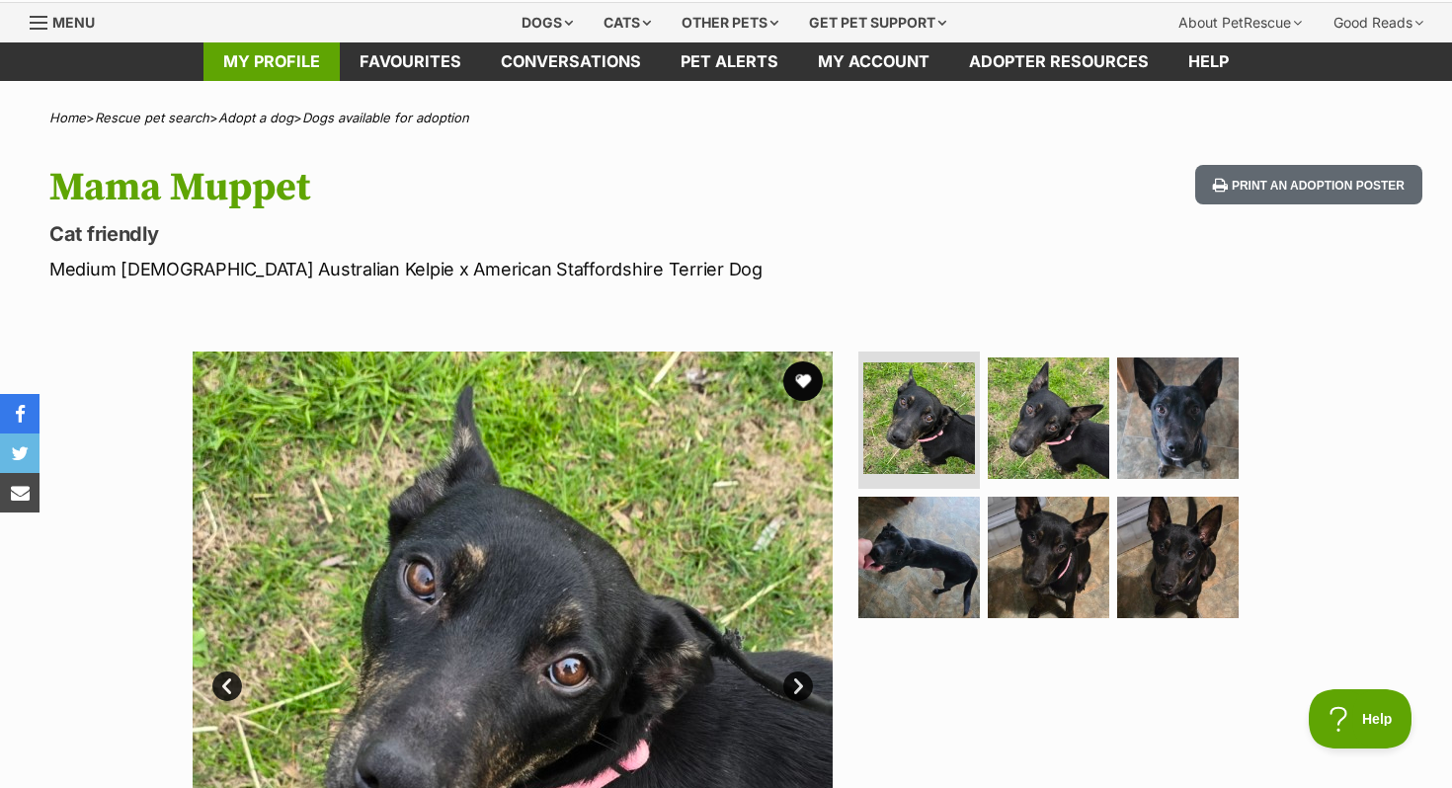
scroll to position [0, 0]
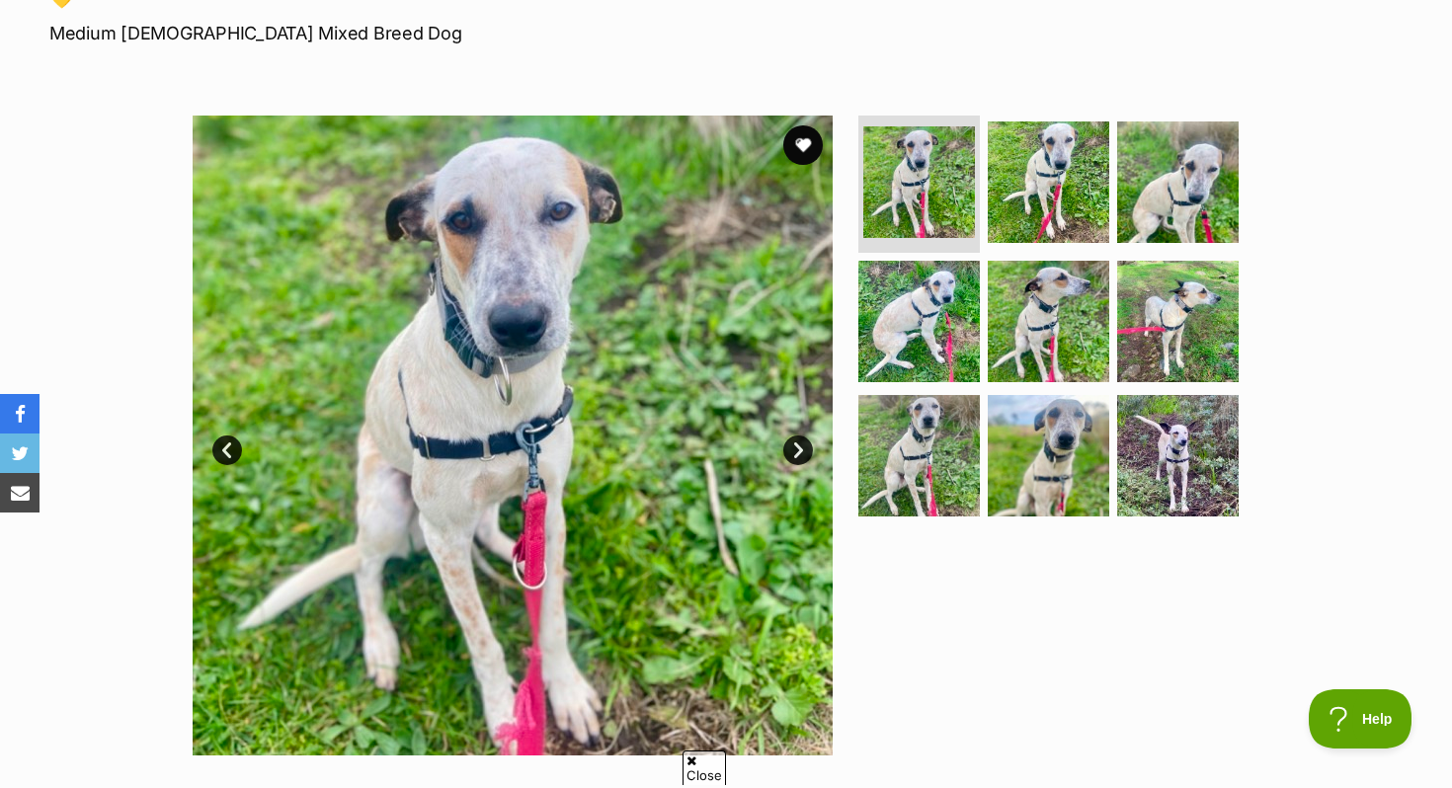
scroll to position [293, 0]
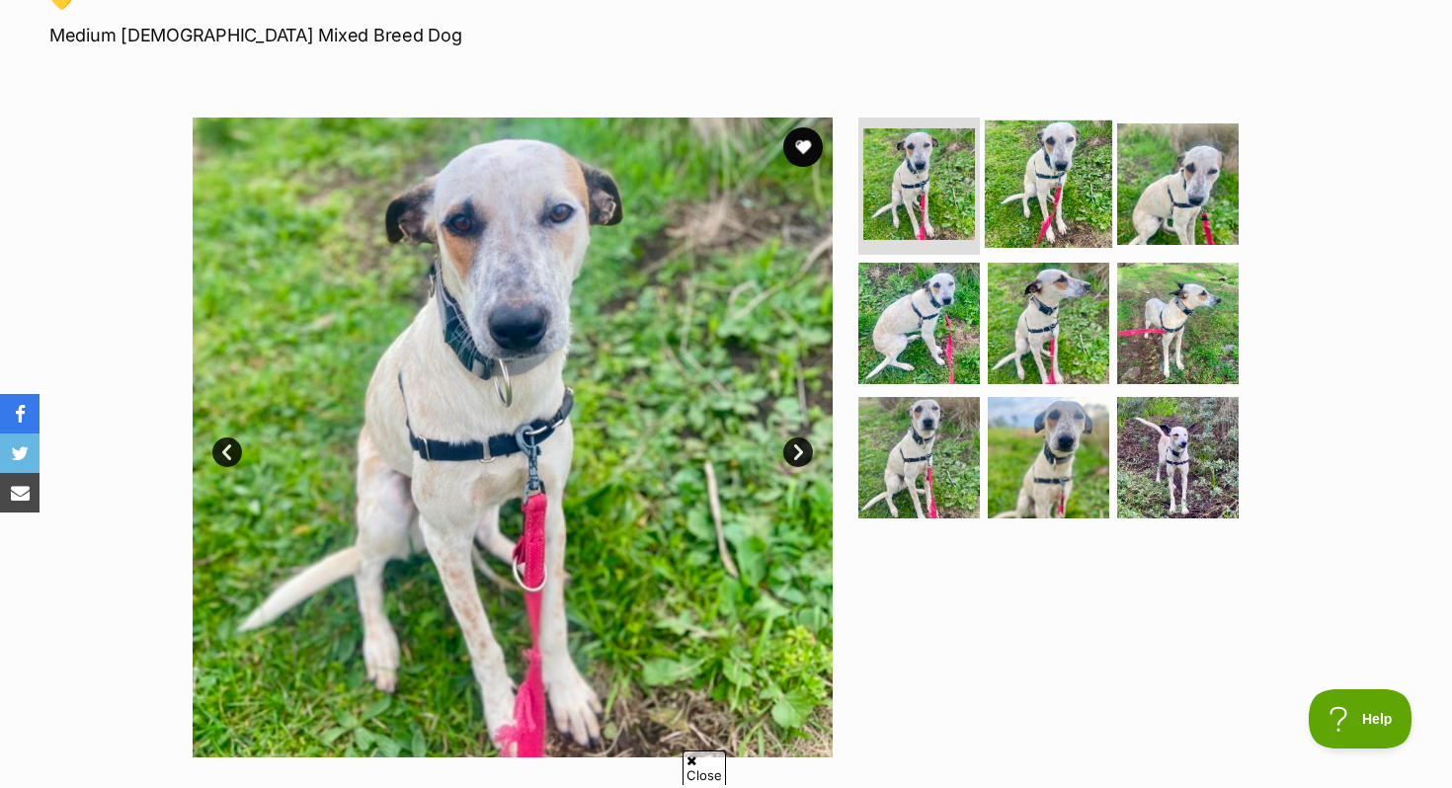
click at [1046, 181] on img at bounding box center [1048, 183] width 127 height 127
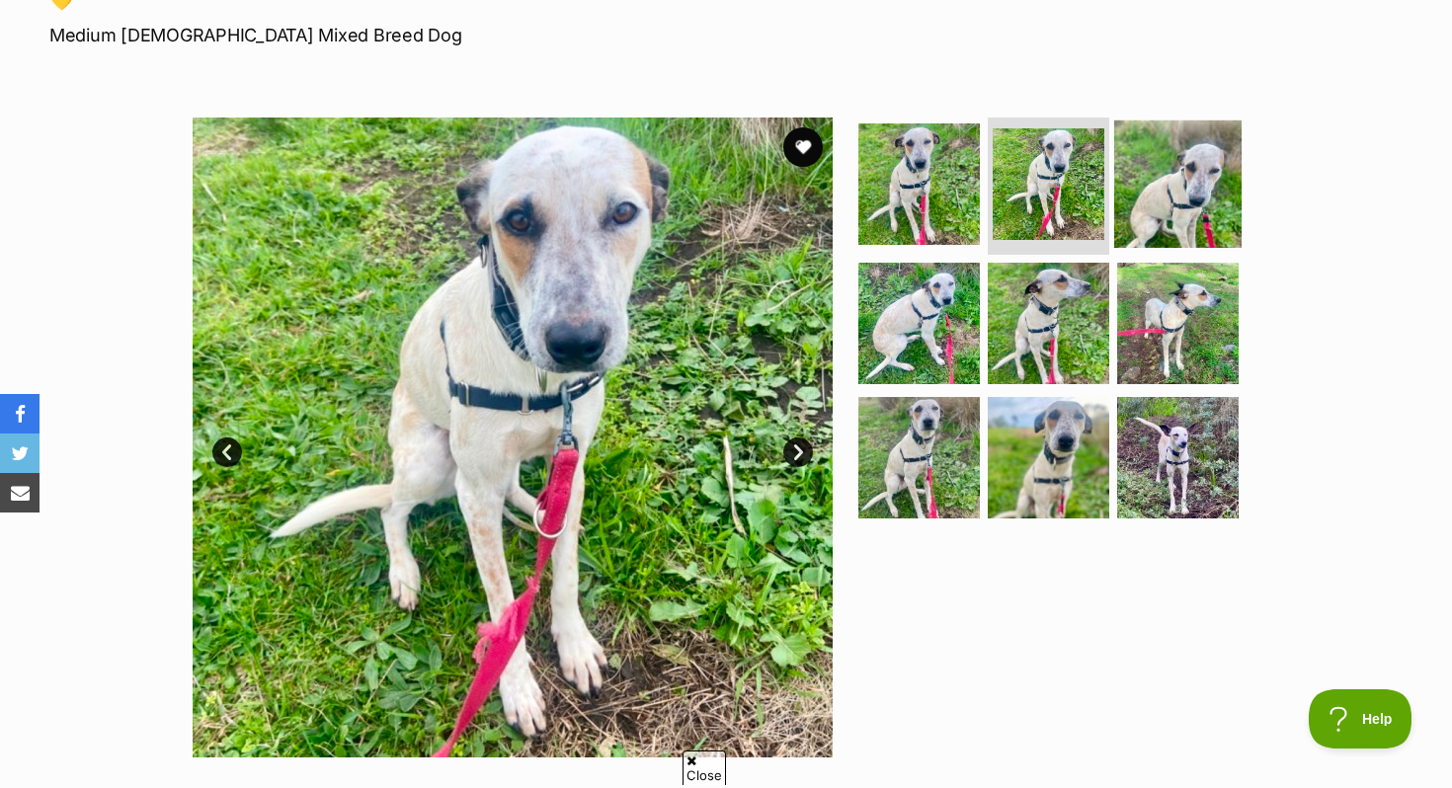
click at [1198, 167] on img at bounding box center [1177, 183] width 127 height 127
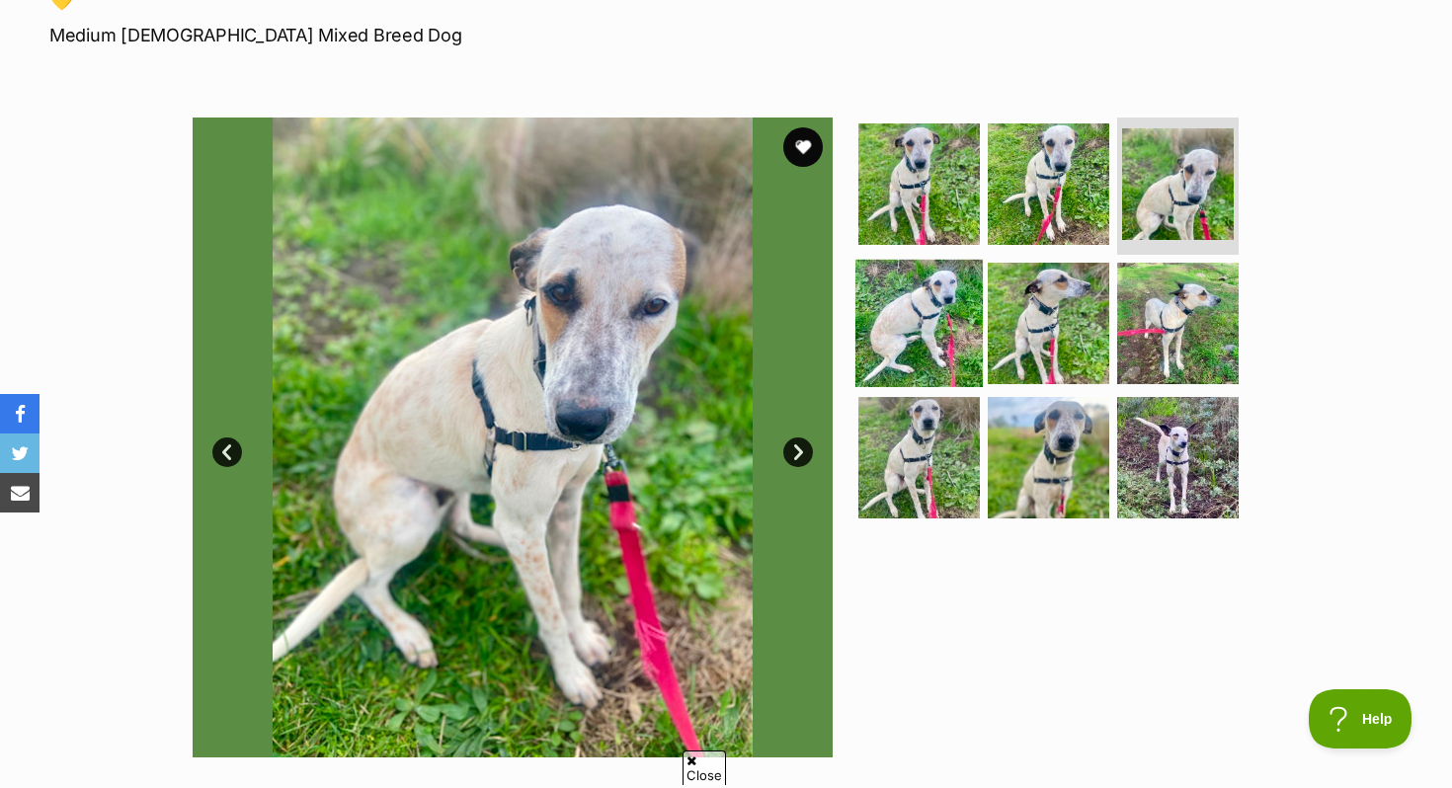
click at [936, 303] on img at bounding box center [918, 323] width 127 height 127
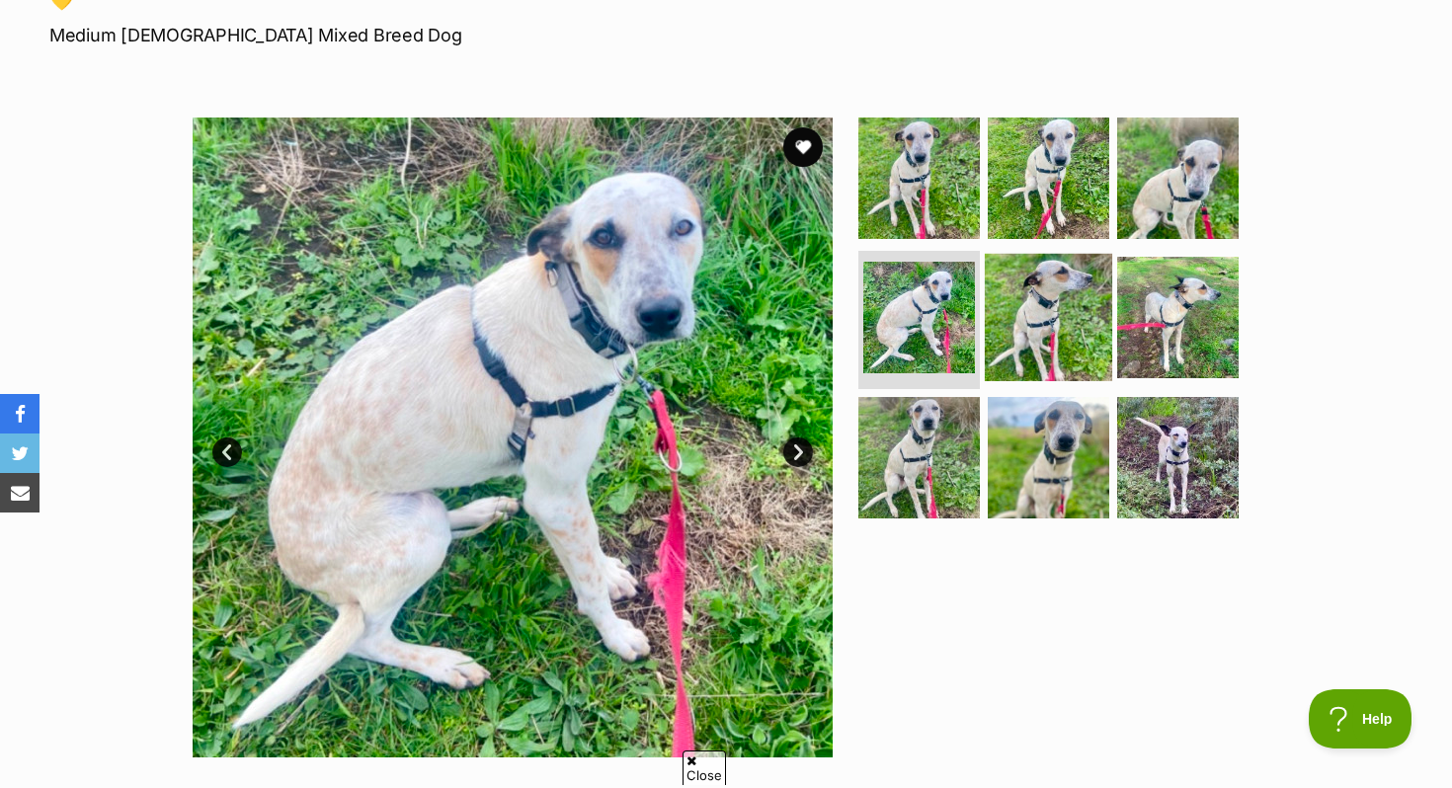
click at [1011, 300] on img at bounding box center [1048, 317] width 127 height 127
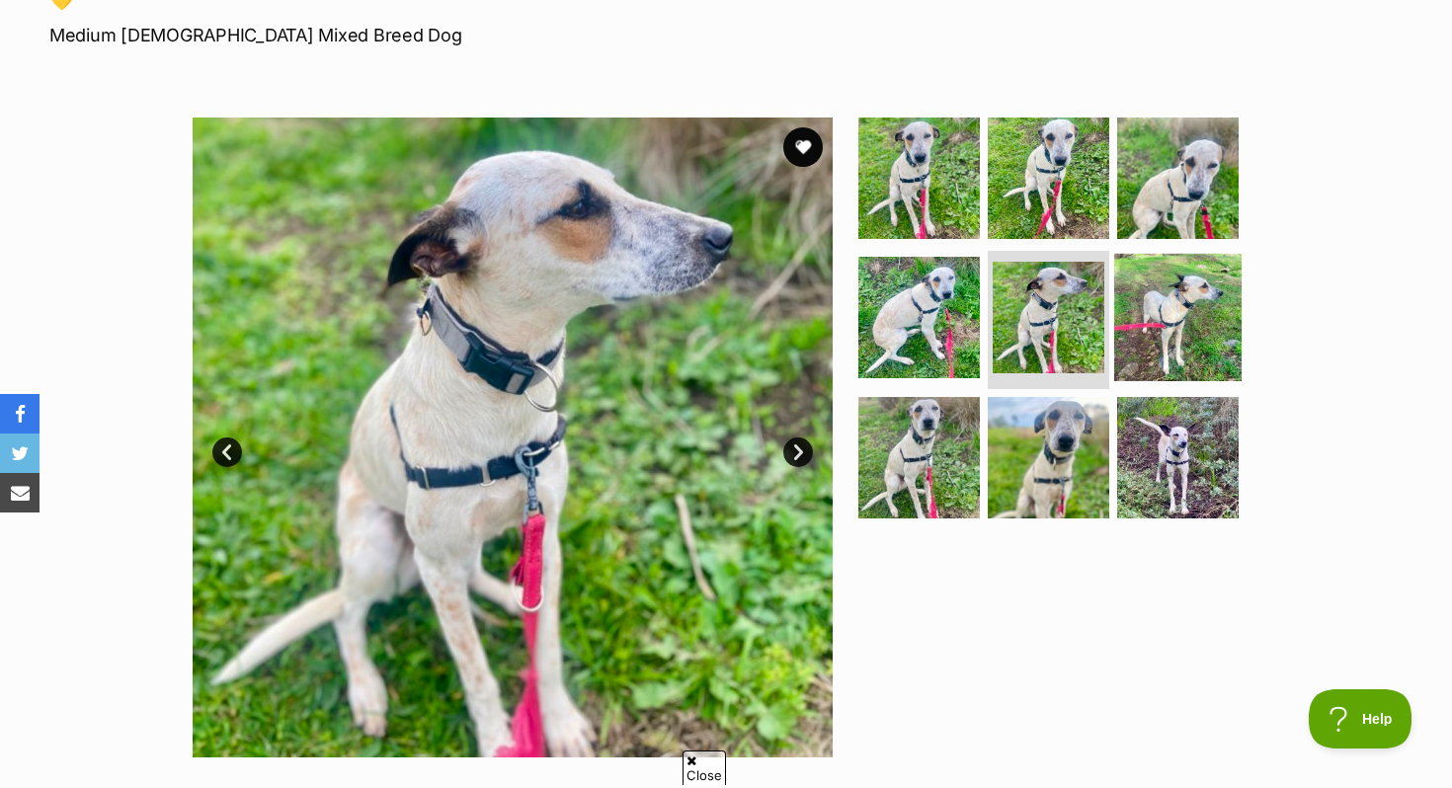
click at [1191, 289] on img at bounding box center [1177, 317] width 127 height 127
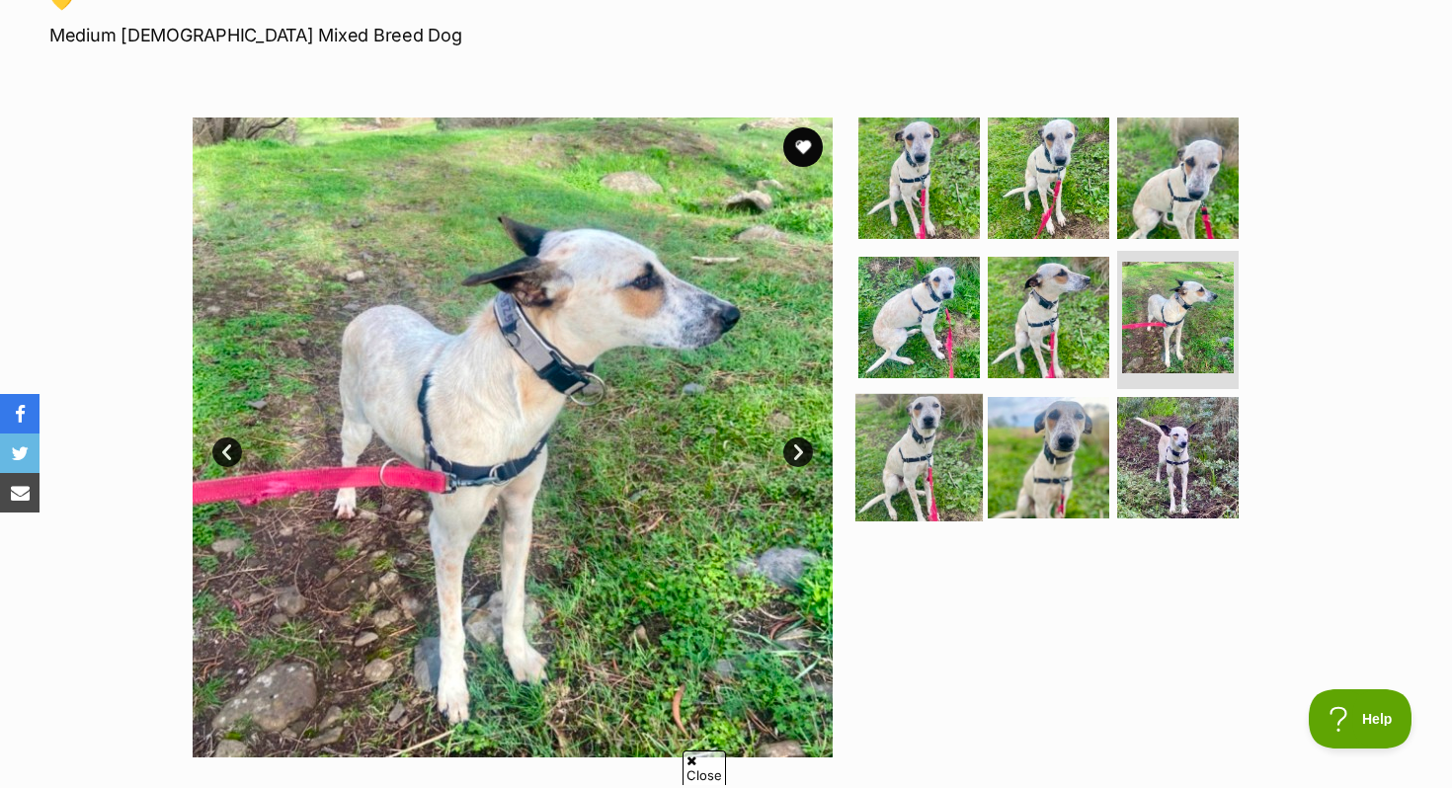
click at [966, 442] on img at bounding box center [918, 457] width 127 height 127
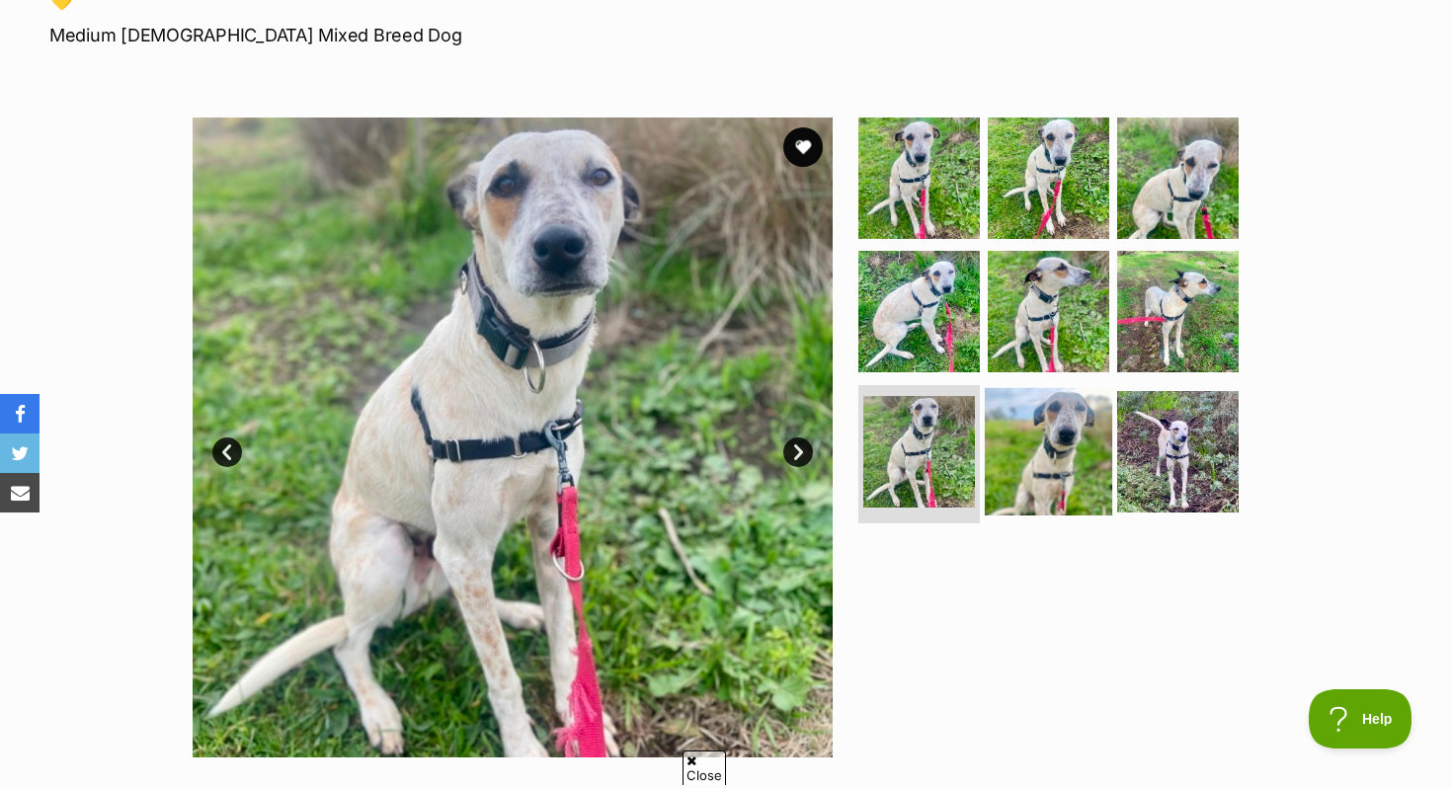
click at [1060, 450] on img at bounding box center [1048, 451] width 127 height 127
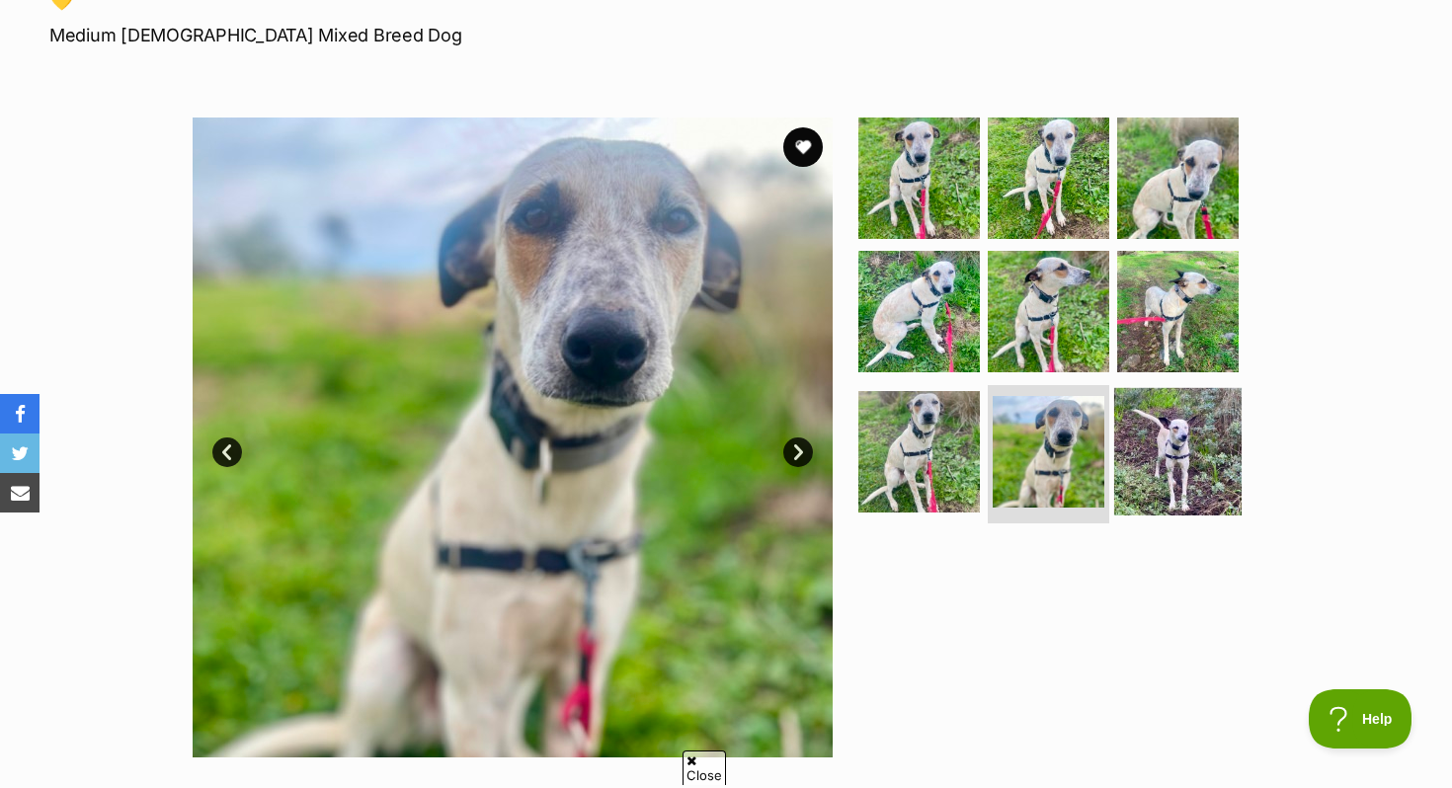
click at [1213, 475] on img at bounding box center [1177, 451] width 127 height 127
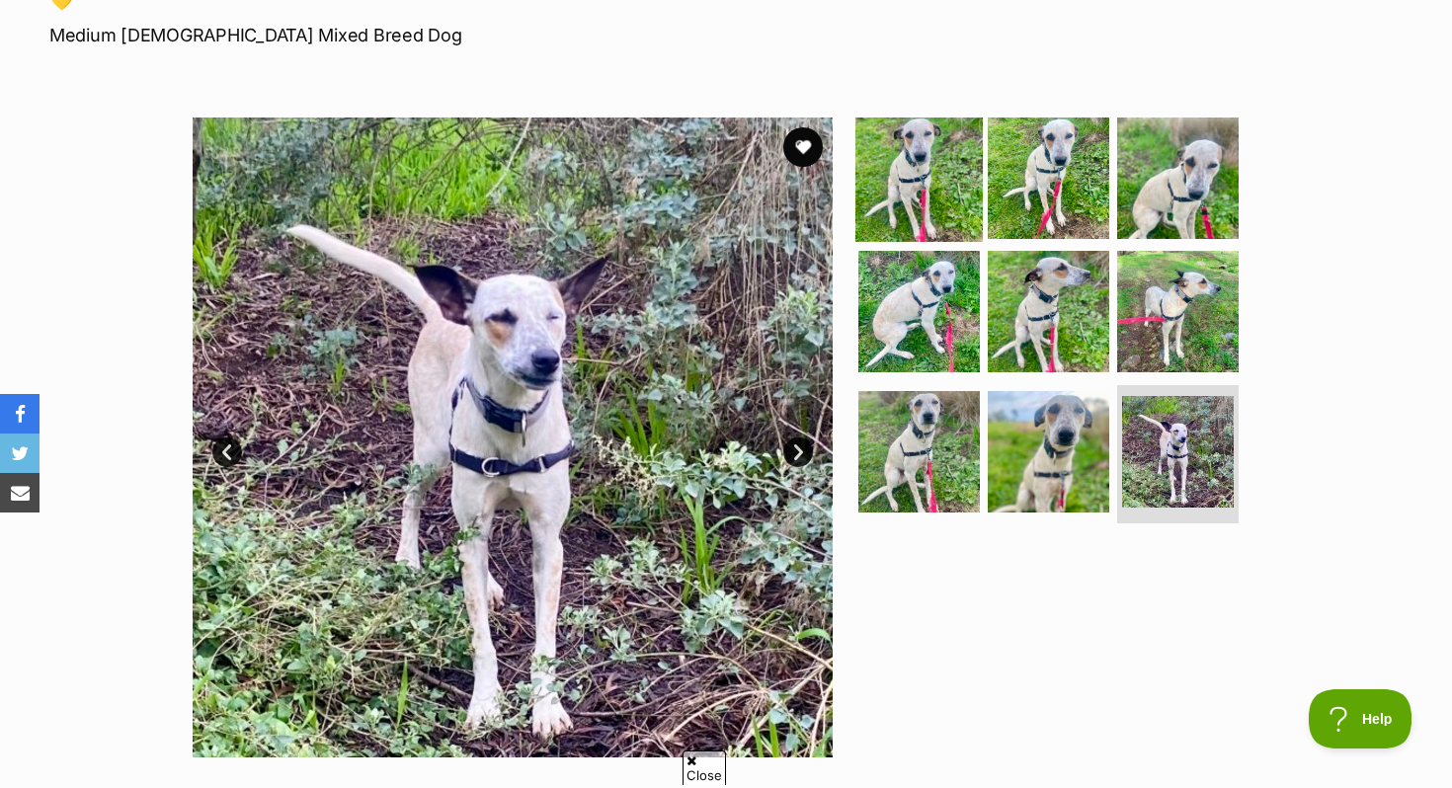
click at [948, 179] on img at bounding box center [918, 177] width 127 height 127
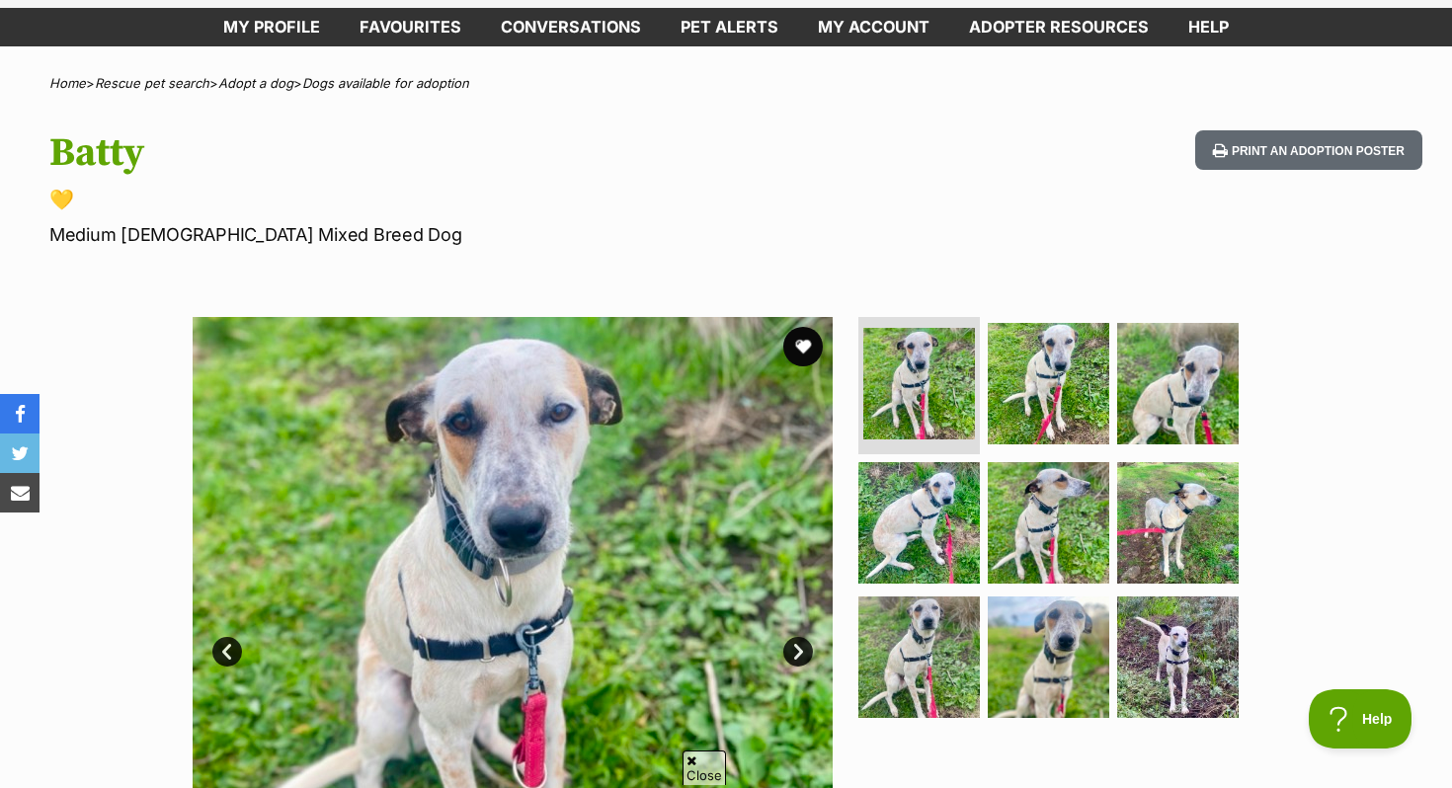
scroll to position [0, 0]
